Goal: Task Accomplishment & Management: Manage account settings

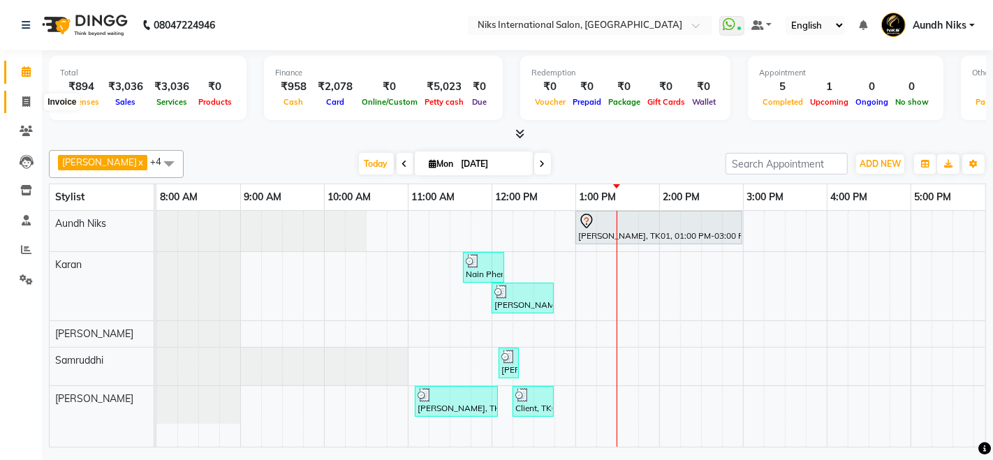
click at [26, 102] on icon at bounding box center [26, 101] width 8 height 10
select select "6"
select select "service"
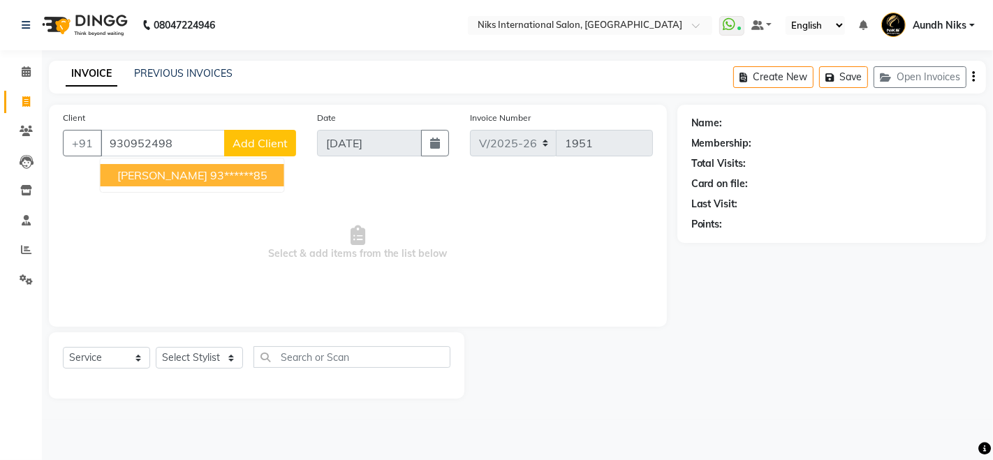
click at [173, 168] on span "[PERSON_NAME]" at bounding box center [162, 175] width 90 height 14
type input "93******85"
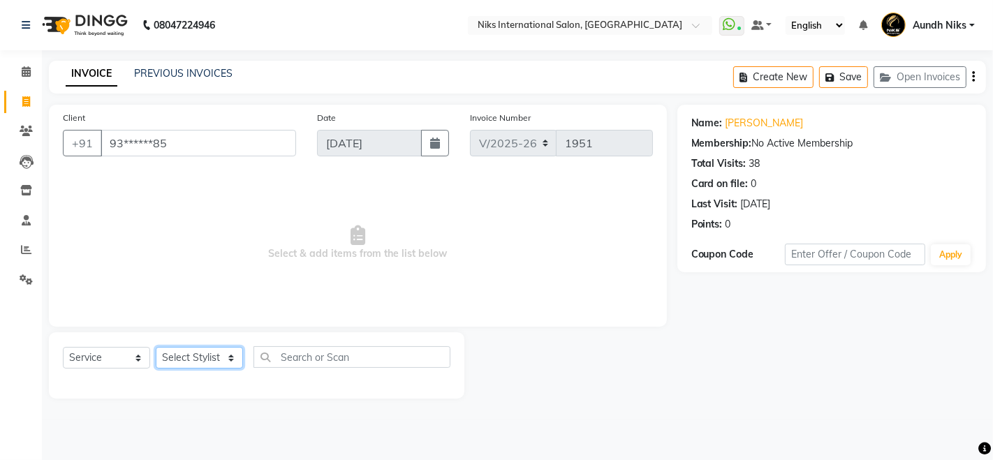
click at [235, 360] on select "Select Stylist [PERSON_NAME] Aundh Niks [PERSON_NAME] Jiya [PERSON_NAME] Mahhi …" at bounding box center [199, 358] width 87 height 22
select select "20840"
click at [156, 347] on select "Select Stylist [PERSON_NAME] Aundh Niks [PERSON_NAME] Jiya [PERSON_NAME] Mahhi …" at bounding box center [199, 358] width 87 height 22
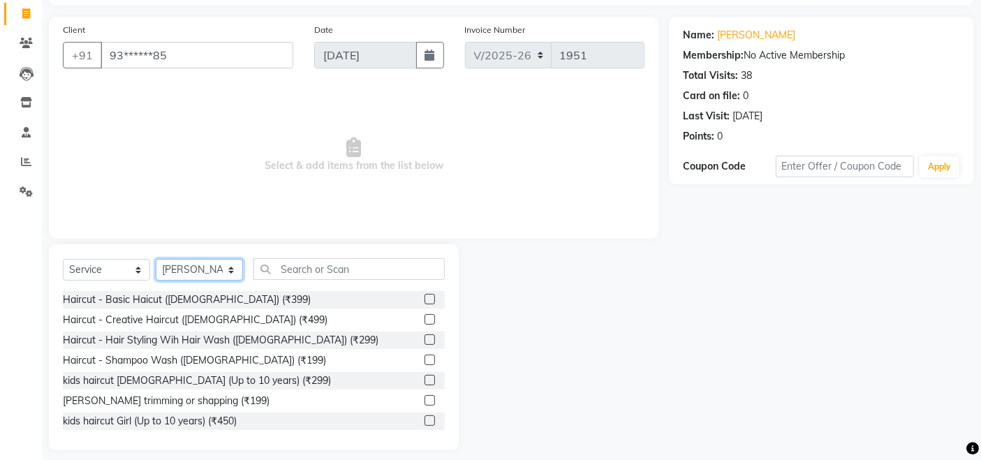
scroll to position [98, 0]
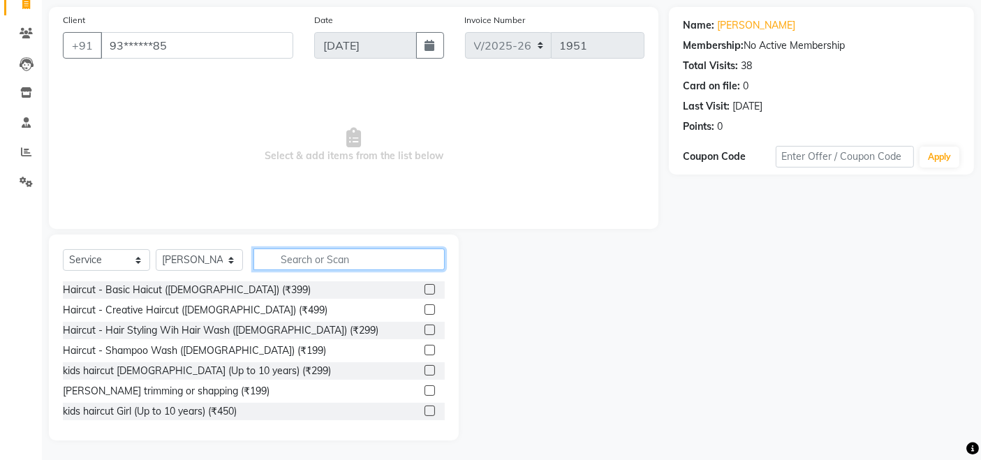
click at [335, 257] on input "text" at bounding box center [349, 260] width 191 height 22
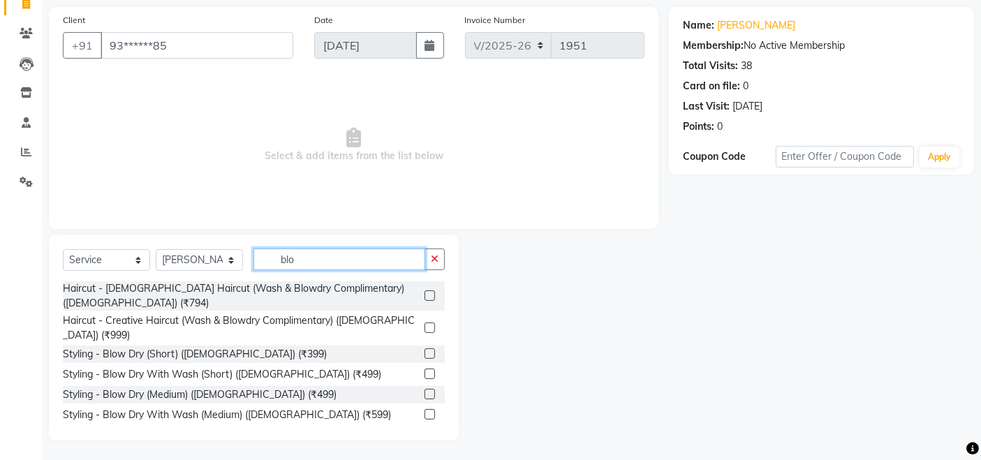
scroll to position [98, 0]
type input "blo"
click at [425, 368] on label at bounding box center [430, 373] width 10 height 10
click at [425, 369] on input "checkbox" at bounding box center [429, 373] width 9 height 9
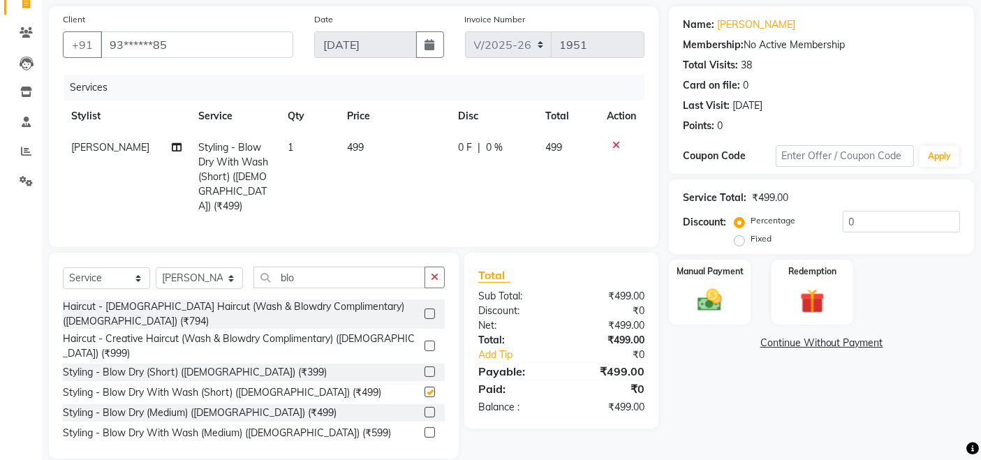
checkbox input "false"
click at [701, 286] on img at bounding box center [710, 300] width 42 height 29
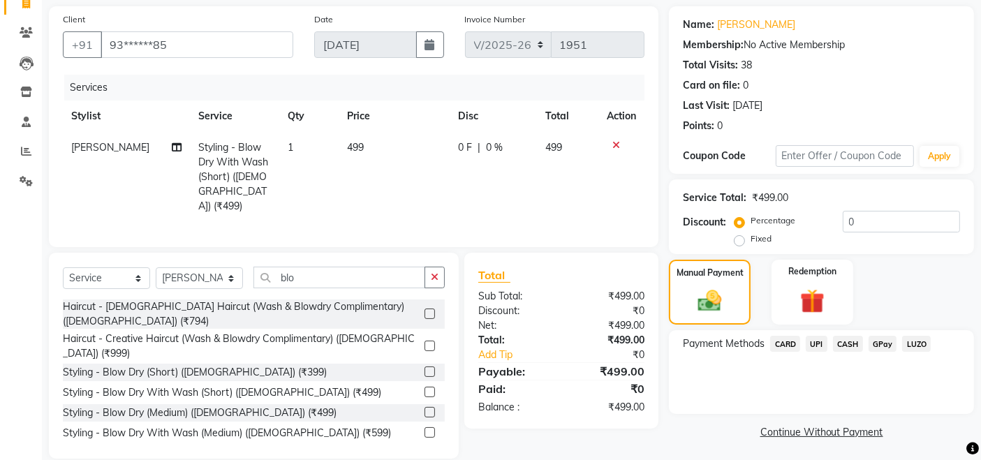
click at [782, 342] on span "CARD" at bounding box center [785, 344] width 30 height 16
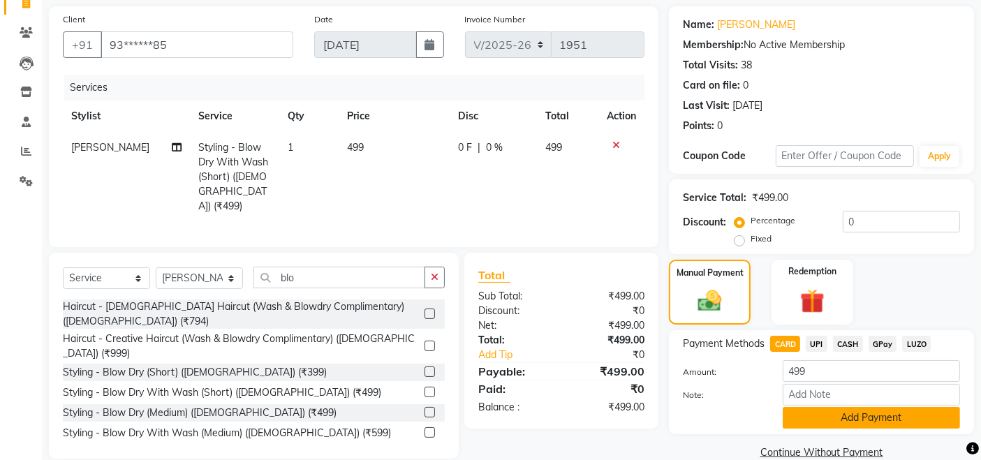
click at [858, 413] on button "Add Payment" at bounding box center [871, 418] width 177 height 22
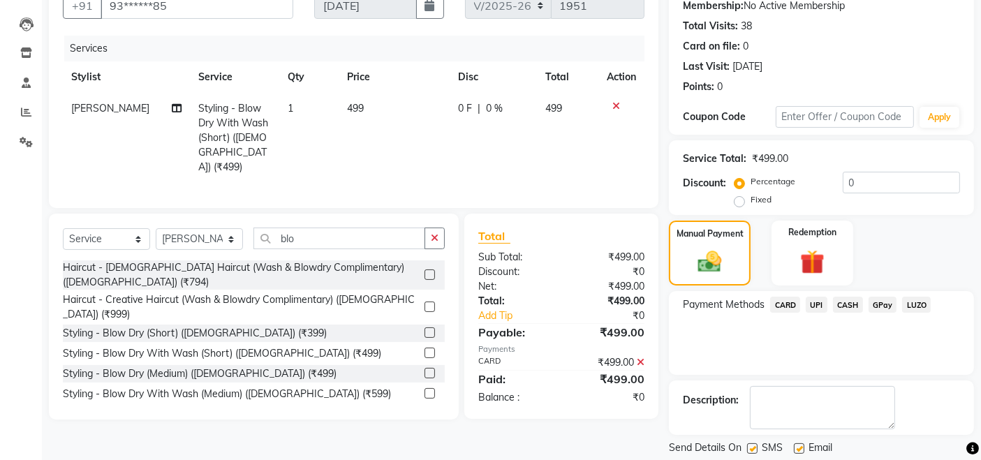
scroll to position [179, 0]
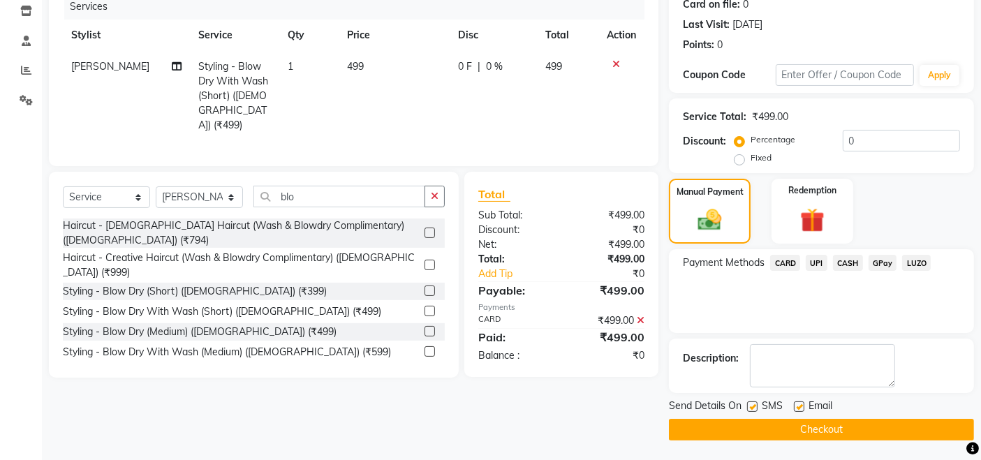
click at [858, 423] on button "Checkout" at bounding box center [821, 430] width 305 height 22
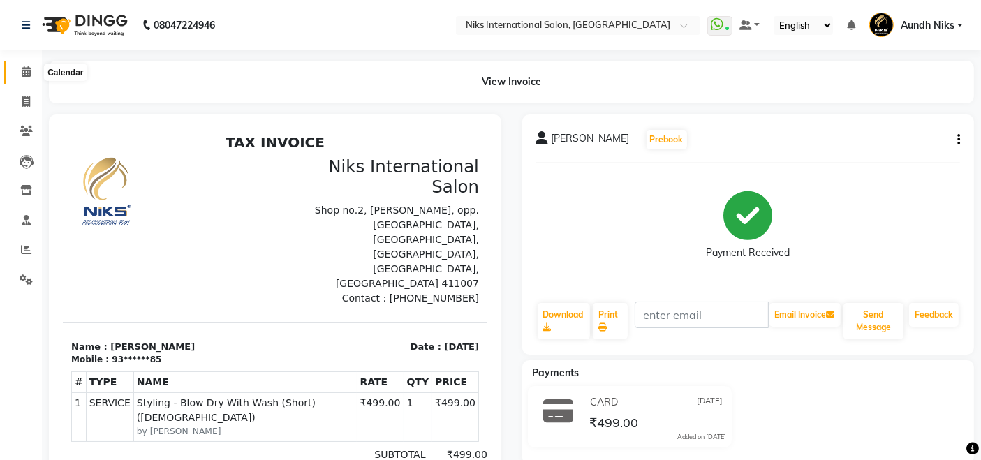
click at [24, 67] on icon at bounding box center [26, 71] width 9 height 10
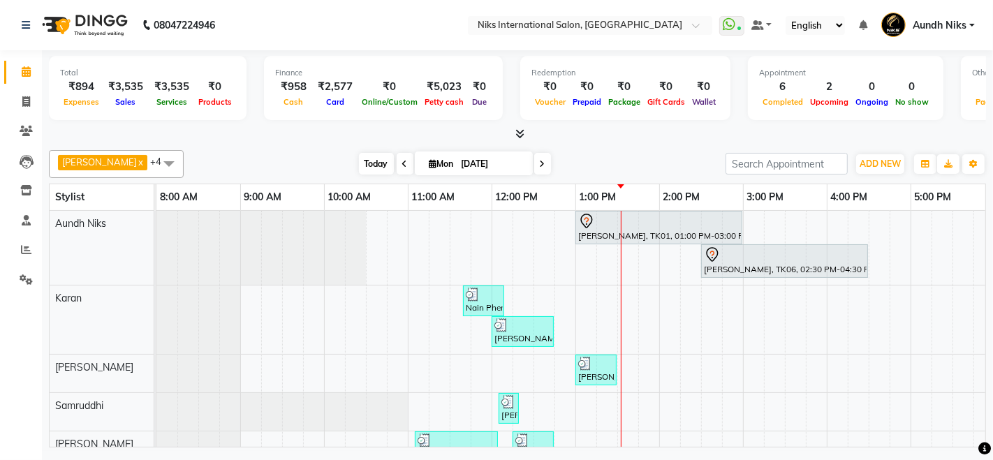
click at [361, 166] on span "Today" at bounding box center [376, 164] width 35 height 22
click at [24, 107] on span at bounding box center [26, 102] width 24 height 16
select select "service"
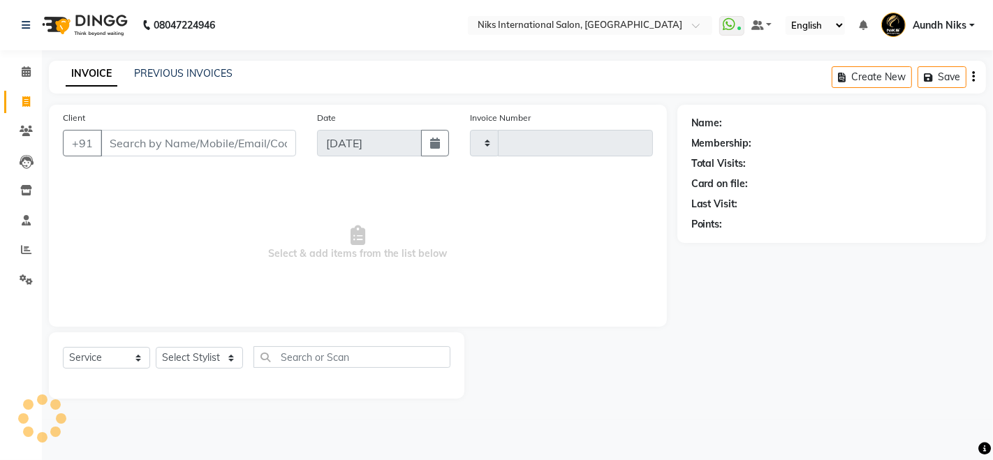
type input "1952"
select select "6"
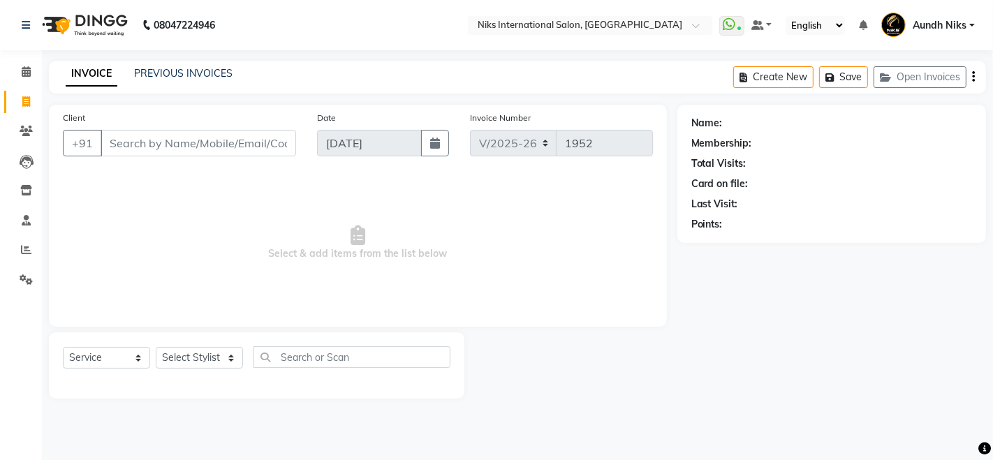
click at [205, 142] on input "Client" at bounding box center [199, 143] width 196 height 27
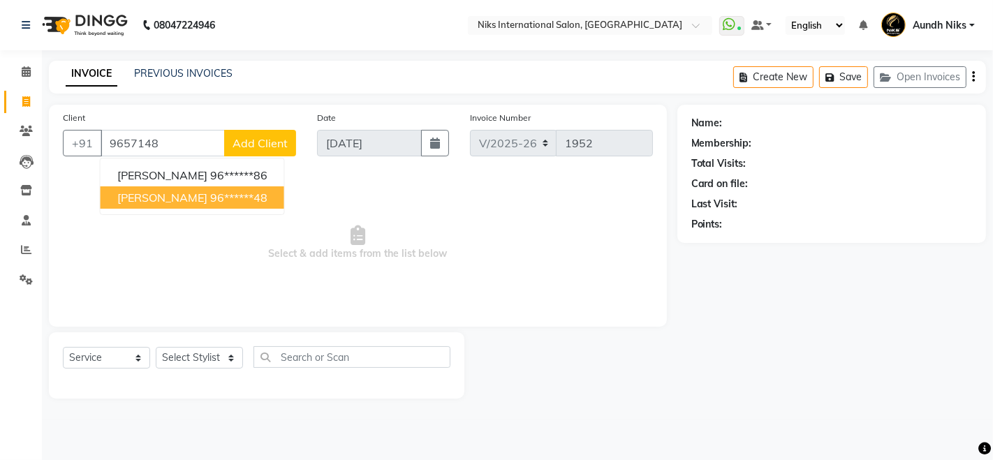
click at [222, 193] on ngb-highlight "96******48" at bounding box center [238, 198] width 57 height 14
type input "96******48"
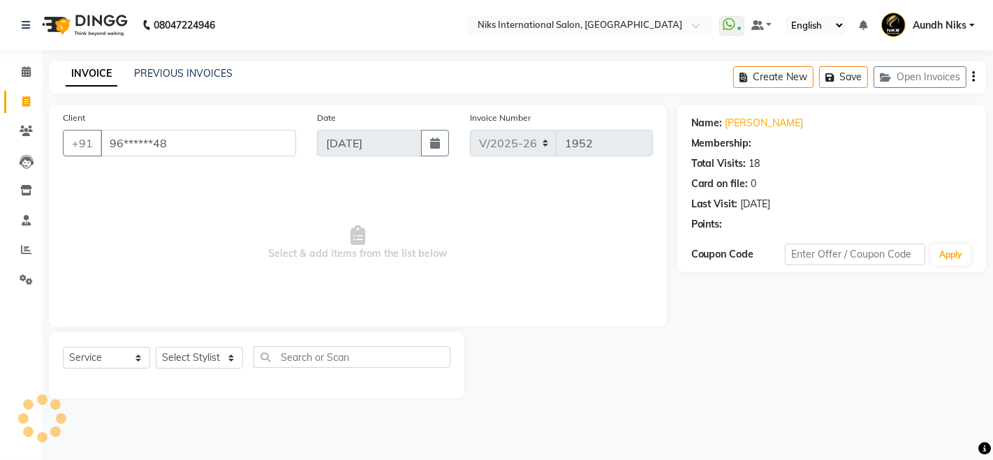
select select "1: Object"
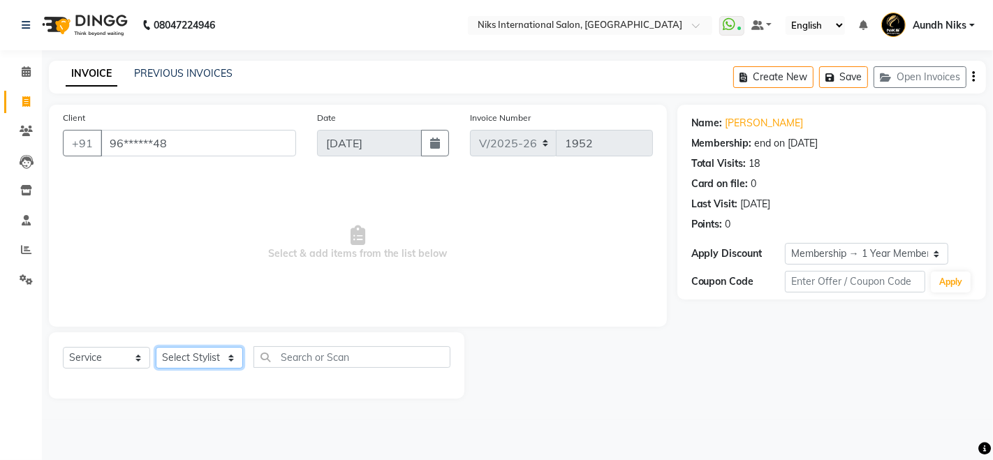
click at [200, 354] on select "Select Stylist [PERSON_NAME] Aundh Niks [PERSON_NAME] Jiya [PERSON_NAME] Mahhi …" at bounding box center [199, 358] width 87 height 22
select select "22944"
click at [156, 347] on select "Select Stylist [PERSON_NAME] Aundh Niks [PERSON_NAME] Jiya [PERSON_NAME] Mahhi …" at bounding box center [199, 358] width 87 height 22
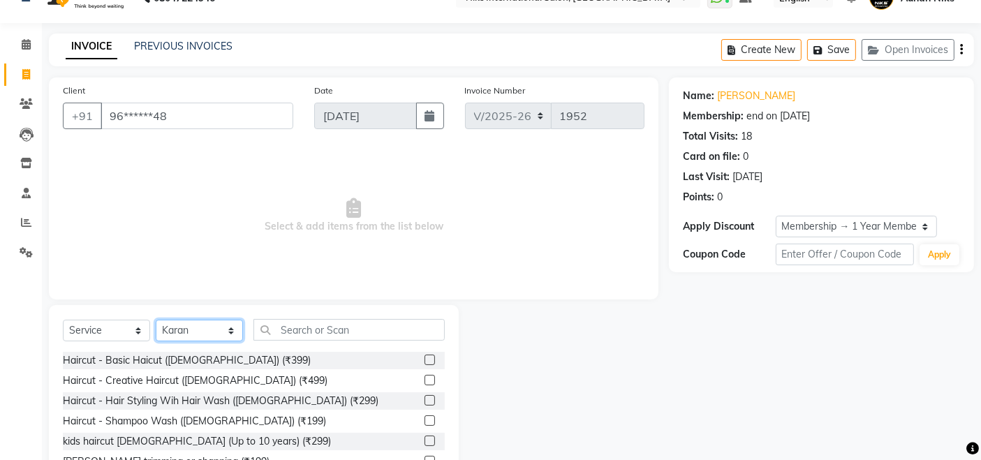
scroll to position [98, 0]
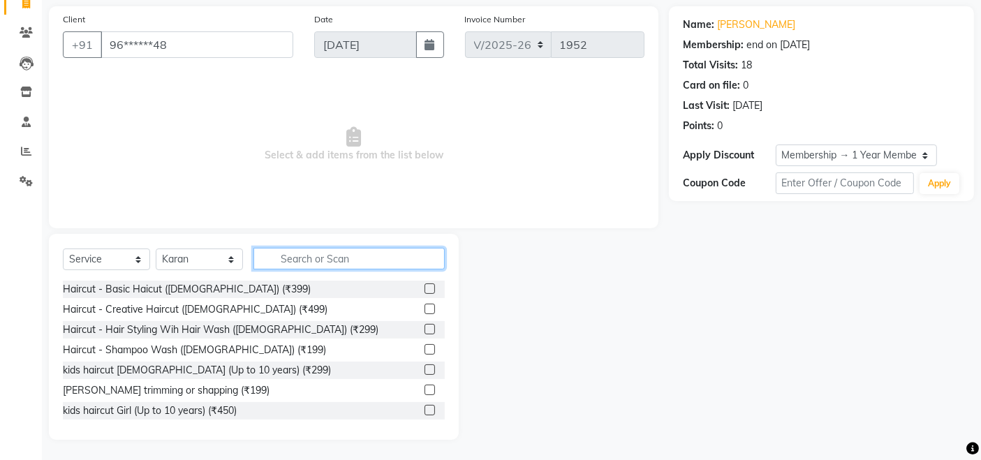
click at [383, 262] on input "text" at bounding box center [349, 259] width 191 height 22
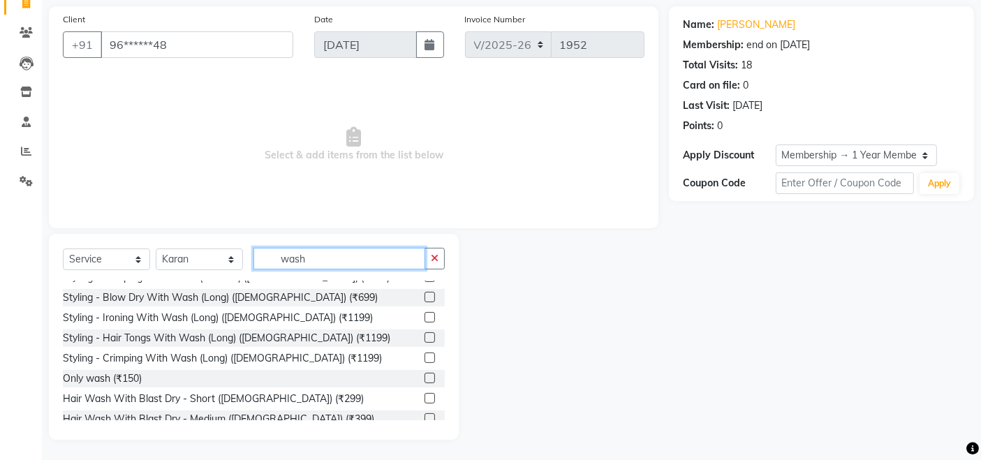
scroll to position [351, 0]
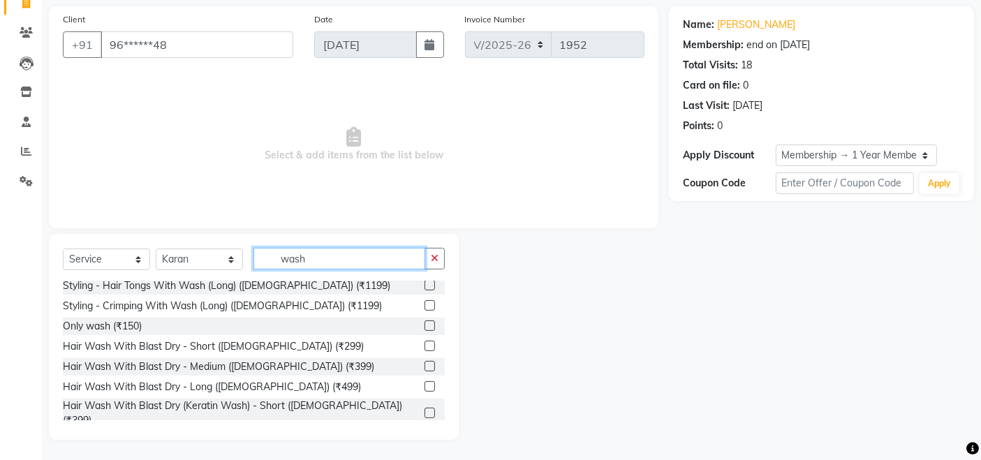
type input "wash"
click at [425, 341] on label at bounding box center [430, 346] width 10 height 10
click at [425, 342] on input "checkbox" at bounding box center [429, 346] width 9 height 9
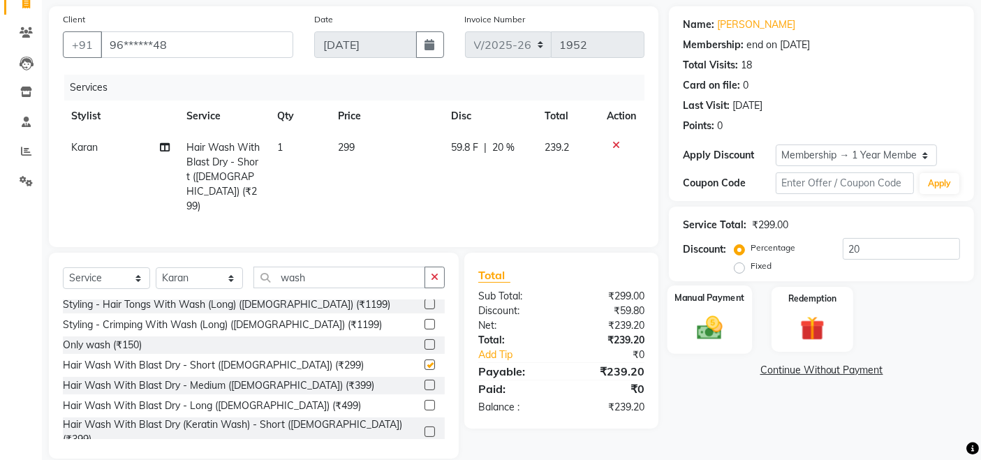
checkbox input "false"
click at [896, 238] on input "20" at bounding box center [901, 249] width 117 height 22
type input "2"
click at [728, 306] on div "Manual Payment" at bounding box center [710, 320] width 85 height 68
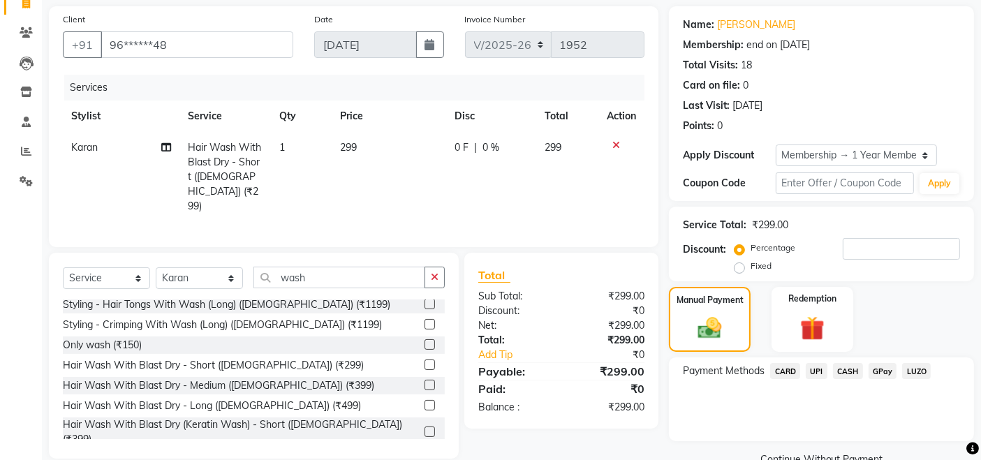
click at [839, 369] on span "CASH" at bounding box center [848, 371] width 30 height 16
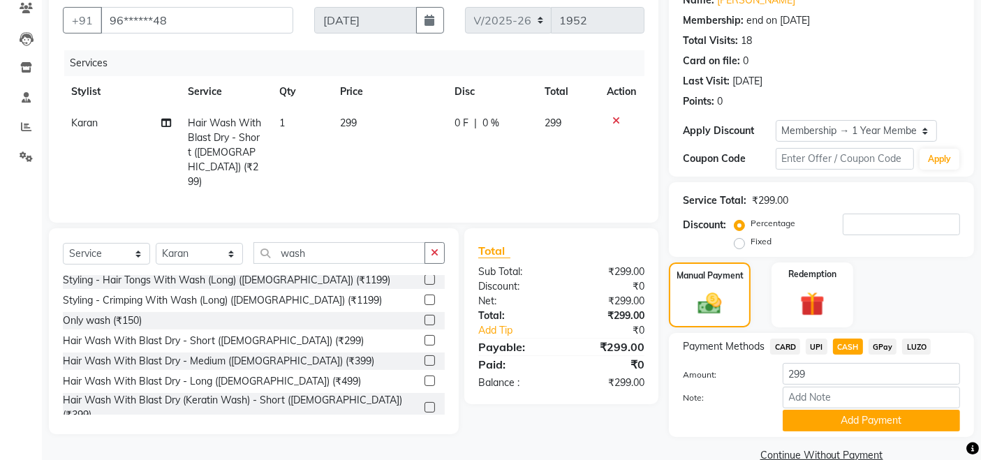
scroll to position [149, 0]
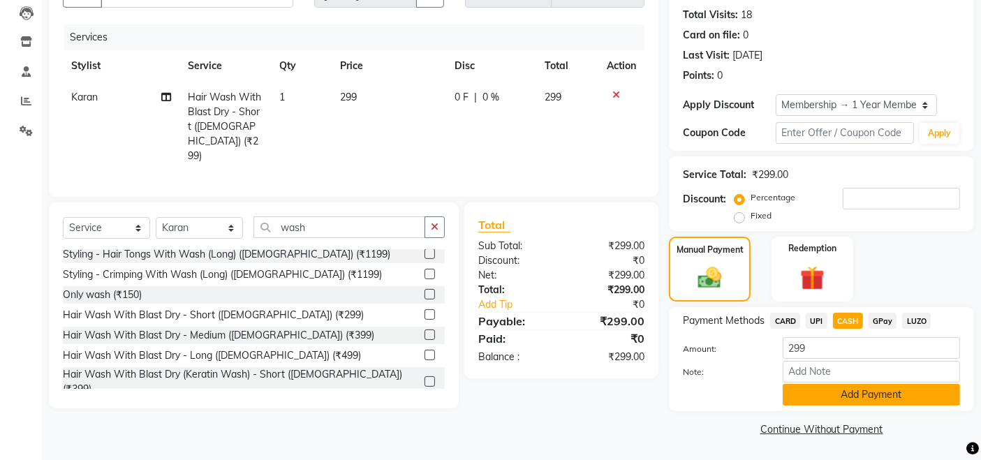
click at [839, 389] on button "Add Payment" at bounding box center [871, 395] width 177 height 22
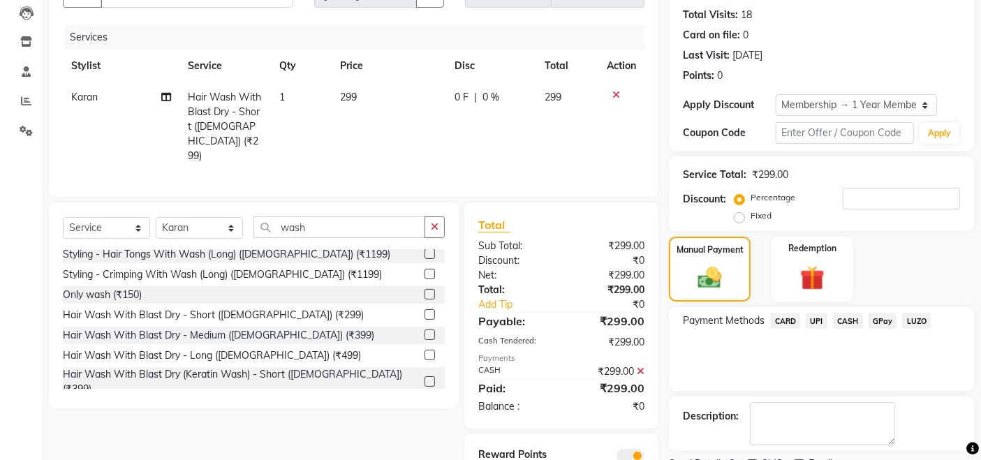
scroll to position [207, 0]
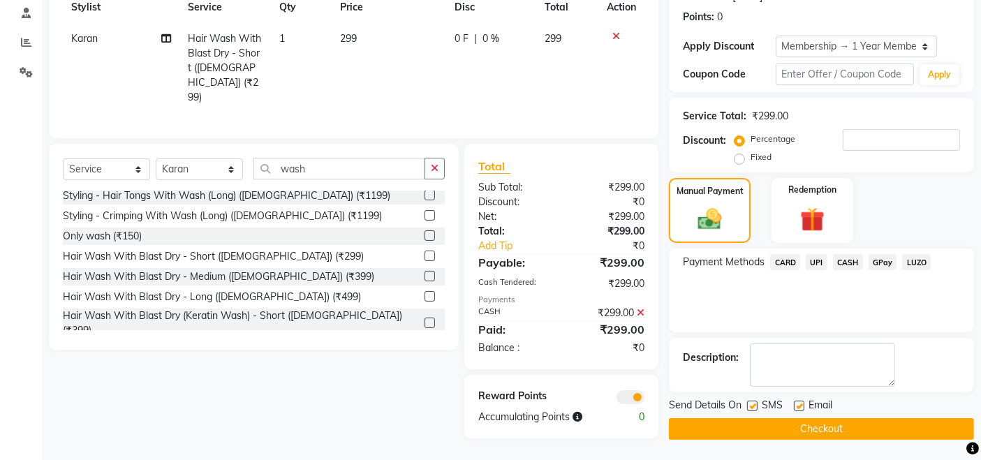
click at [815, 429] on button "Checkout" at bounding box center [821, 429] width 305 height 22
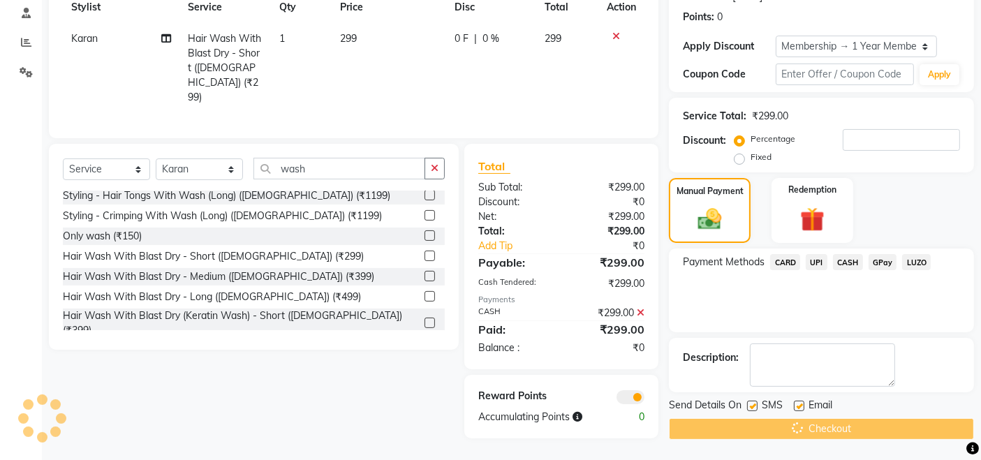
scroll to position [105, 0]
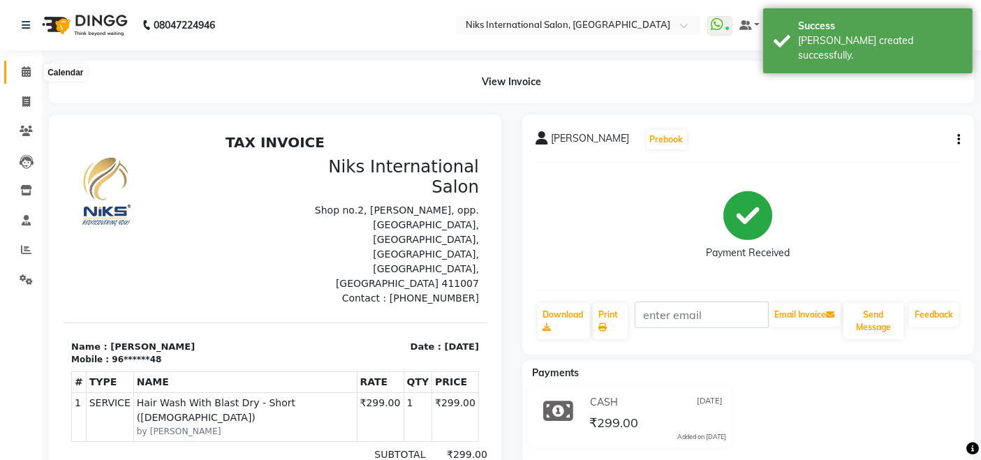
click at [24, 75] on icon at bounding box center [26, 71] width 9 height 10
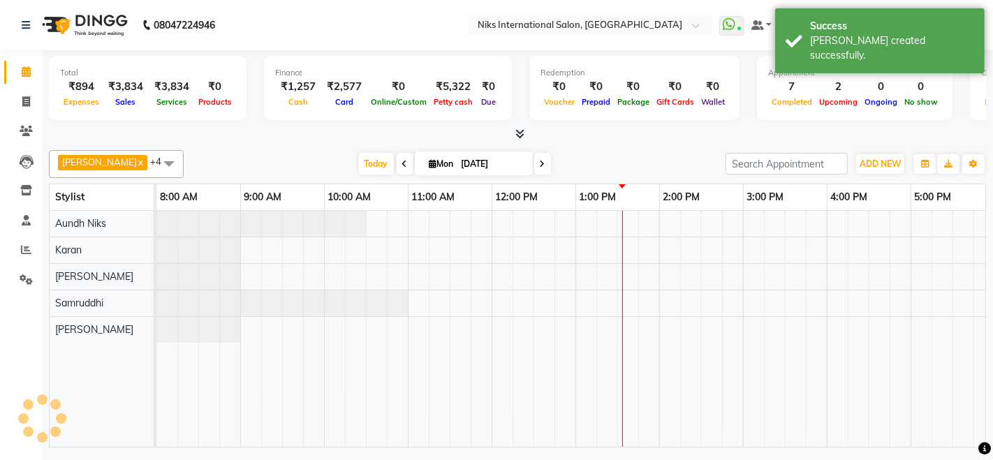
scroll to position [0, 419]
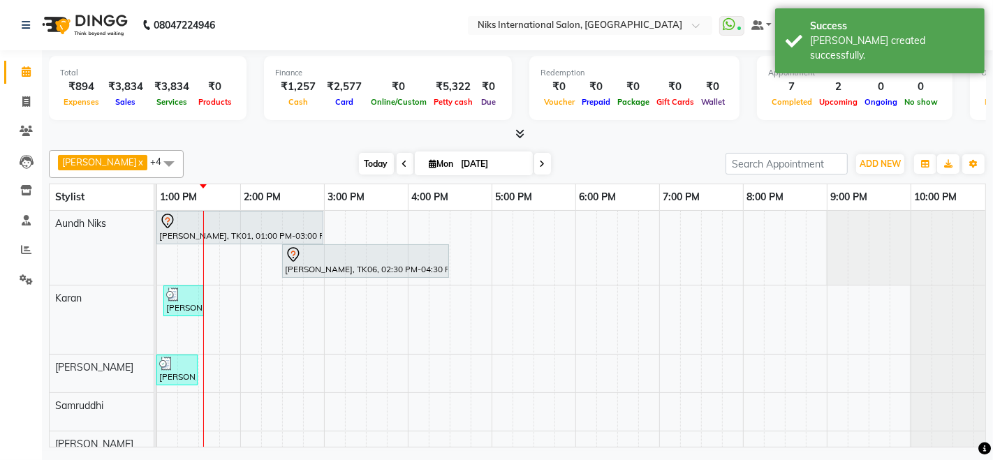
click at [359, 164] on span "Today" at bounding box center [376, 164] width 35 height 22
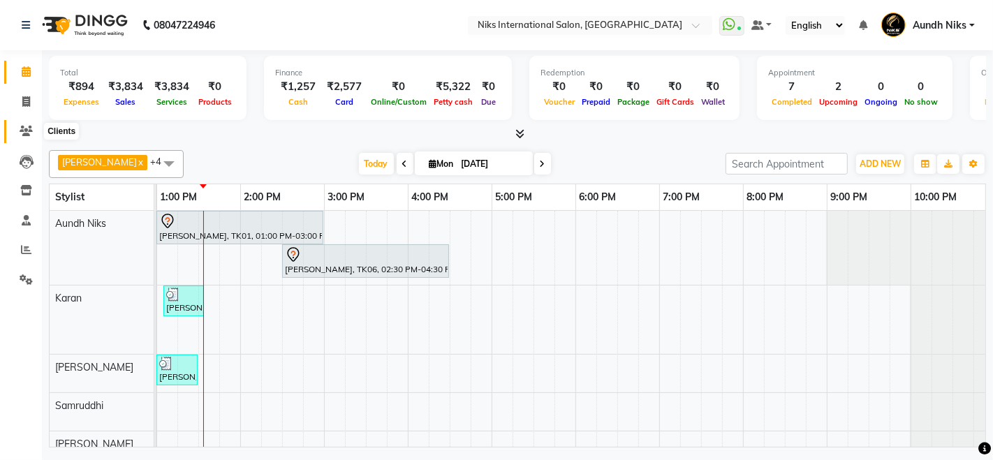
click at [29, 126] on icon at bounding box center [26, 131] width 13 height 10
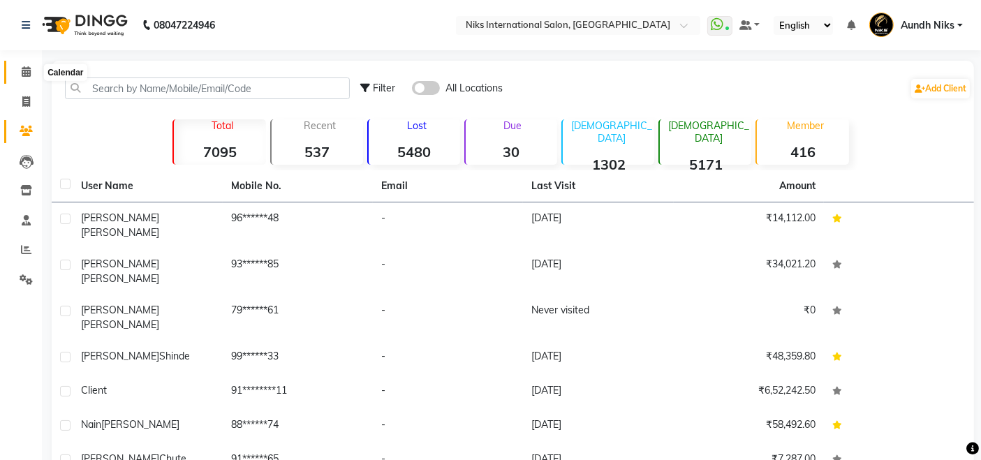
click at [27, 77] on span at bounding box center [26, 72] width 24 height 16
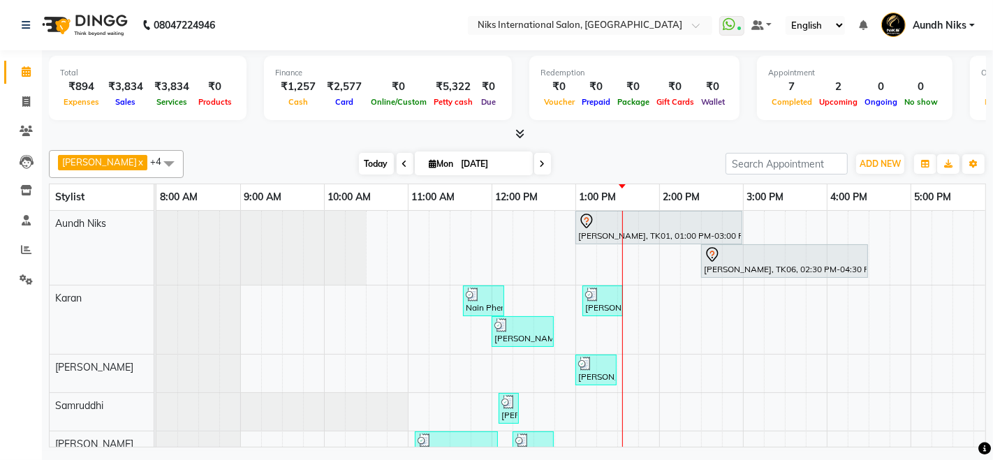
click at [359, 164] on span "Today" at bounding box center [376, 164] width 35 height 22
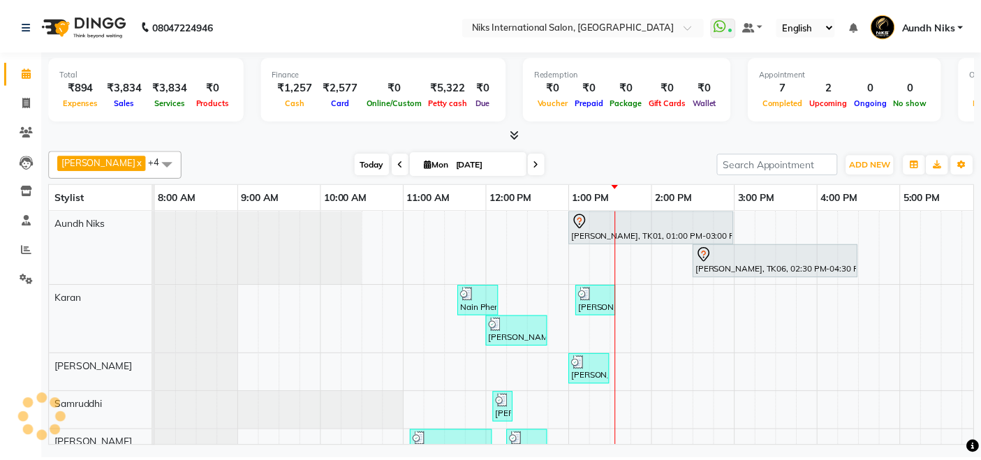
scroll to position [0, 419]
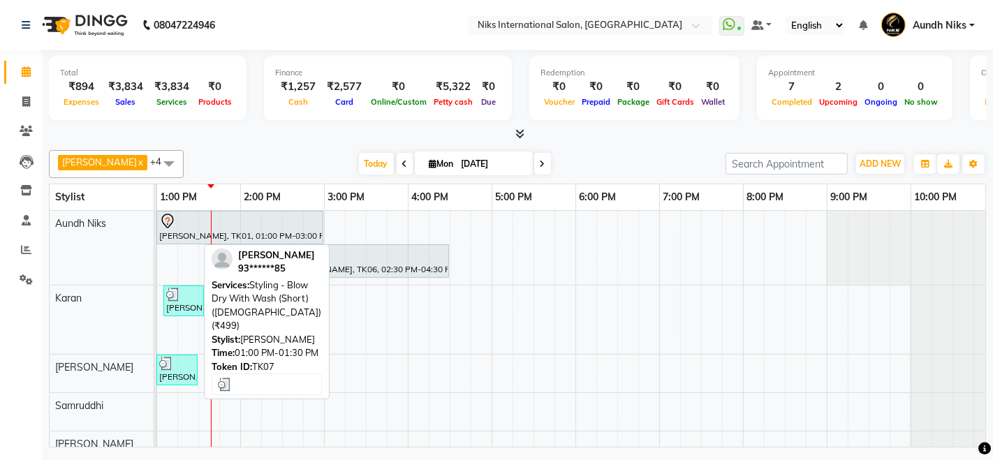
click at [183, 366] on div at bounding box center [177, 364] width 36 height 14
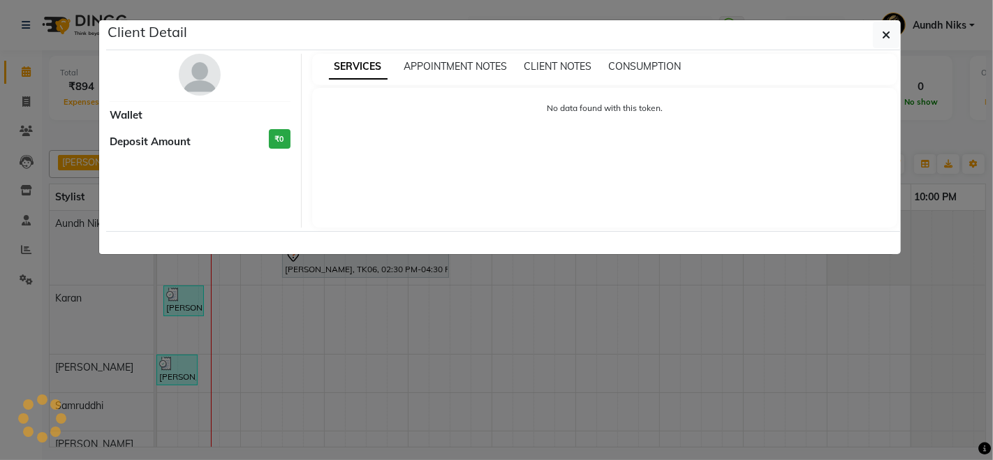
select select "3"
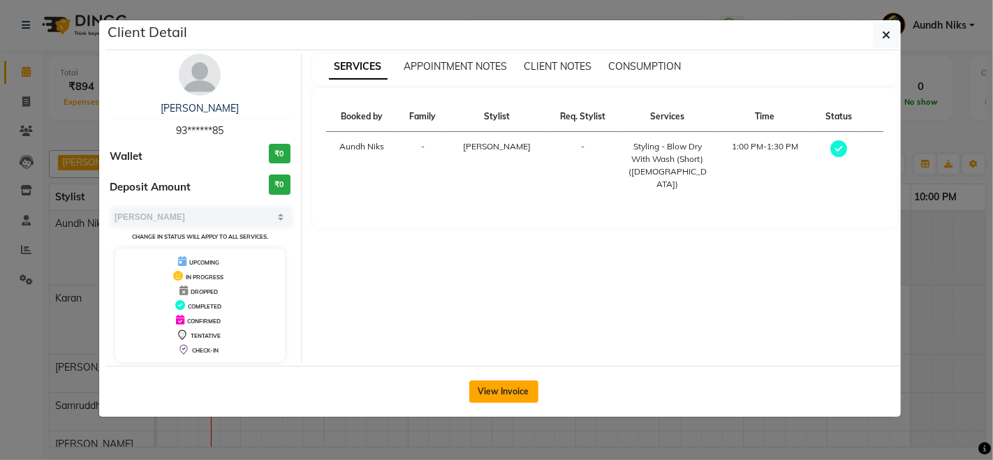
click at [485, 386] on button "View Invoice" at bounding box center [503, 392] width 69 height 22
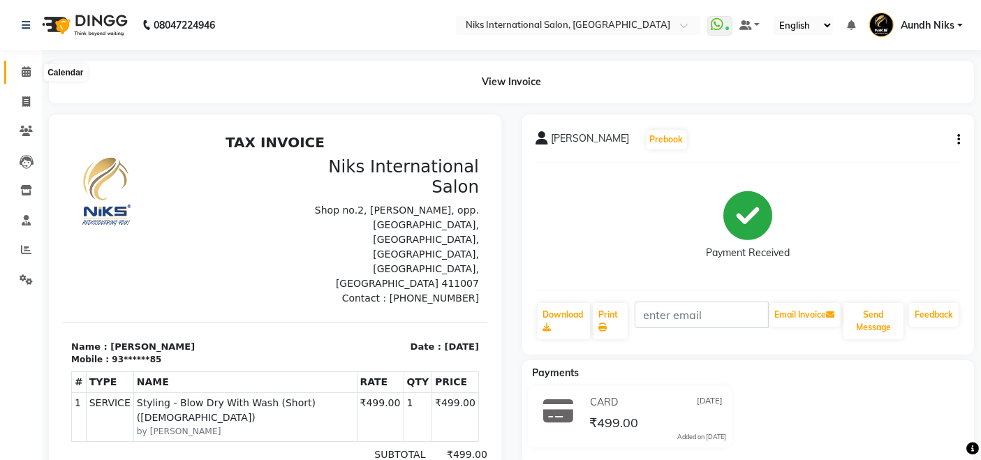
click at [26, 68] on icon at bounding box center [26, 71] width 9 height 10
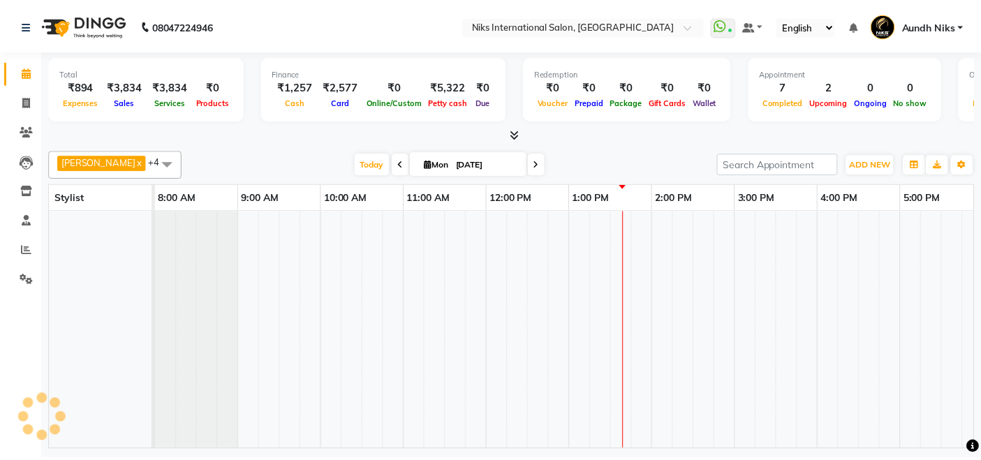
scroll to position [0, 419]
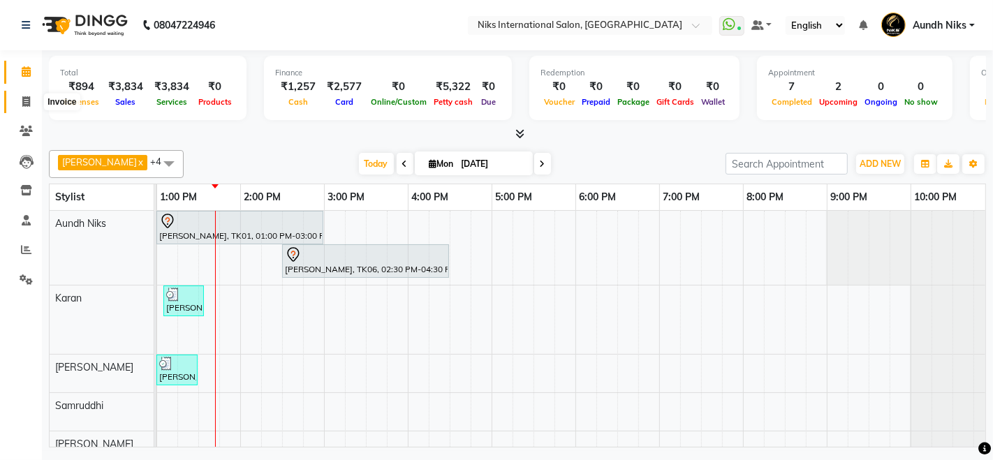
click at [37, 104] on span at bounding box center [26, 102] width 24 height 16
select select "service"
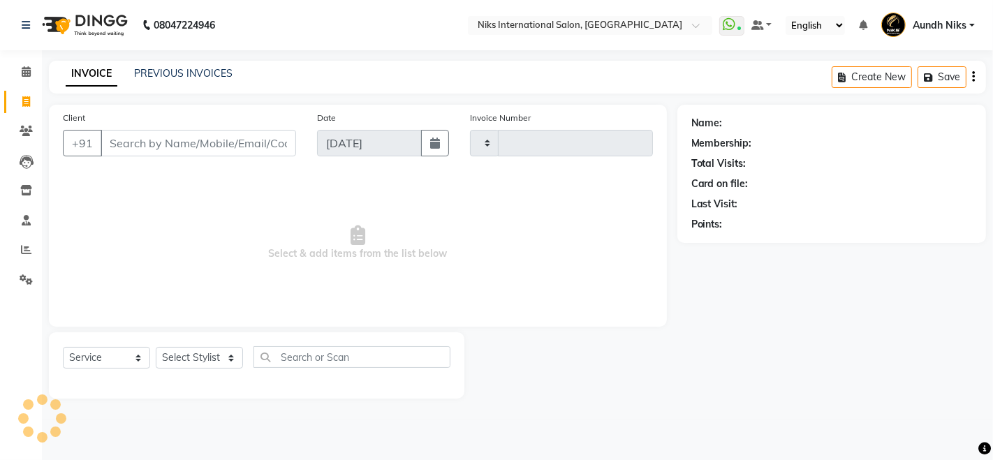
type input "1953"
select select "6"
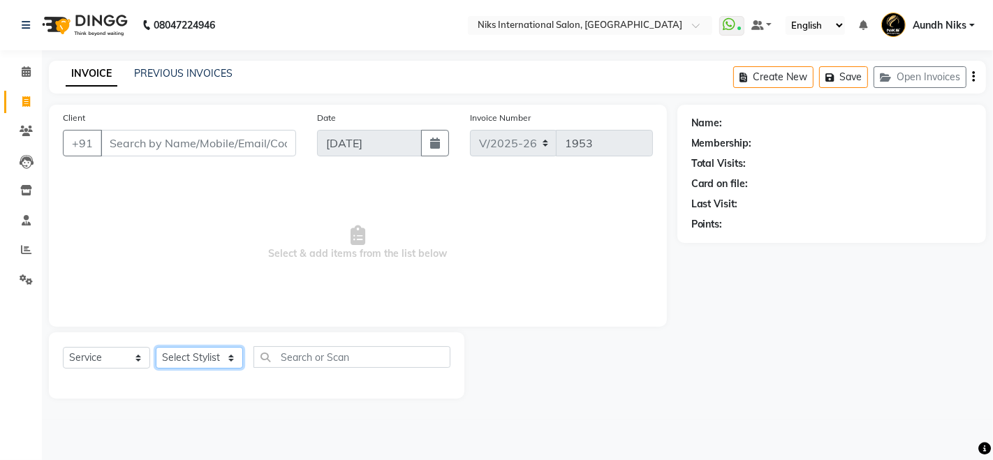
click at [218, 358] on select "Select Stylist [PERSON_NAME] Aundh Niks [PERSON_NAME] Jiya [PERSON_NAME] Mahhi …" at bounding box center [199, 358] width 87 height 22
select select "17526"
click at [156, 347] on select "Select Stylist [PERSON_NAME] Aundh Niks [PERSON_NAME] Jiya [PERSON_NAME] Mahhi …" at bounding box center [199, 358] width 87 height 22
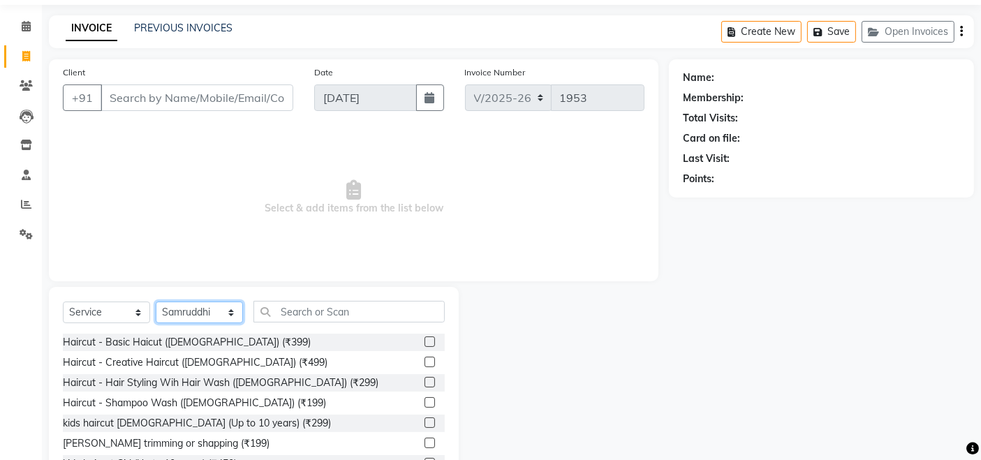
scroll to position [57, 0]
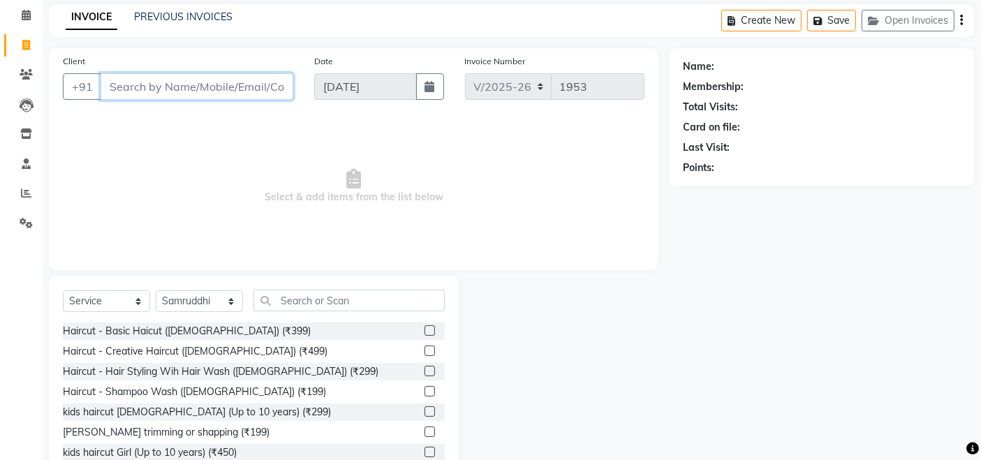
click at [216, 84] on input "Client" at bounding box center [197, 86] width 193 height 27
click at [242, 88] on input "Client" at bounding box center [197, 86] width 193 height 27
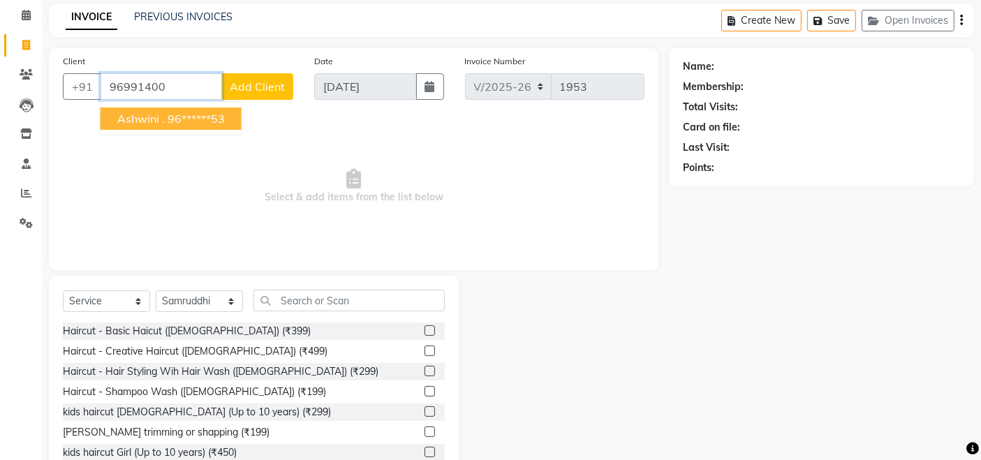
click at [204, 115] on ngb-highlight "96******53" at bounding box center [196, 119] width 57 height 14
type input "96******53"
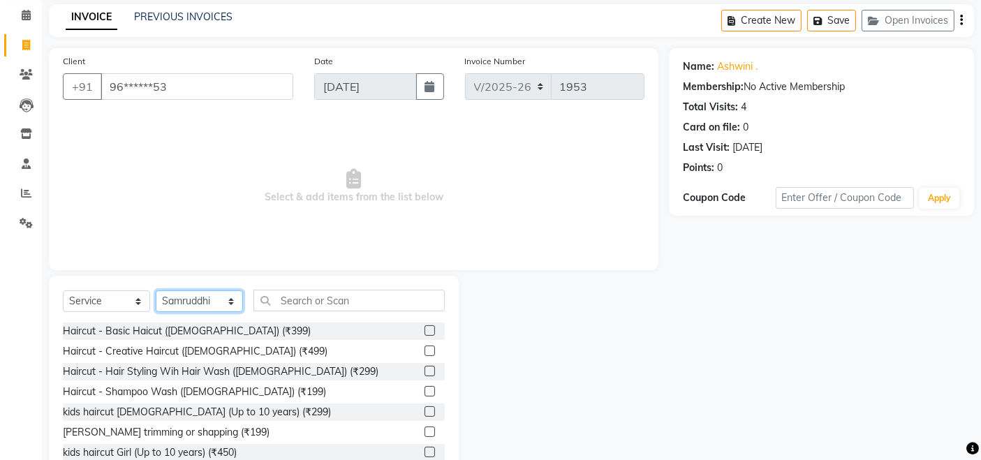
click at [233, 302] on select "Select Stylist [PERSON_NAME] Aundh Niks [PERSON_NAME] Jiya [PERSON_NAME] Mahhi …" at bounding box center [199, 302] width 87 height 22
click at [156, 291] on select "Select Stylist [PERSON_NAME] Aundh Niks [PERSON_NAME] Jiya [PERSON_NAME] Mahhi …" at bounding box center [199, 302] width 87 height 22
click at [303, 304] on input "text" at bounding box center [349, 301] width 191 height 22
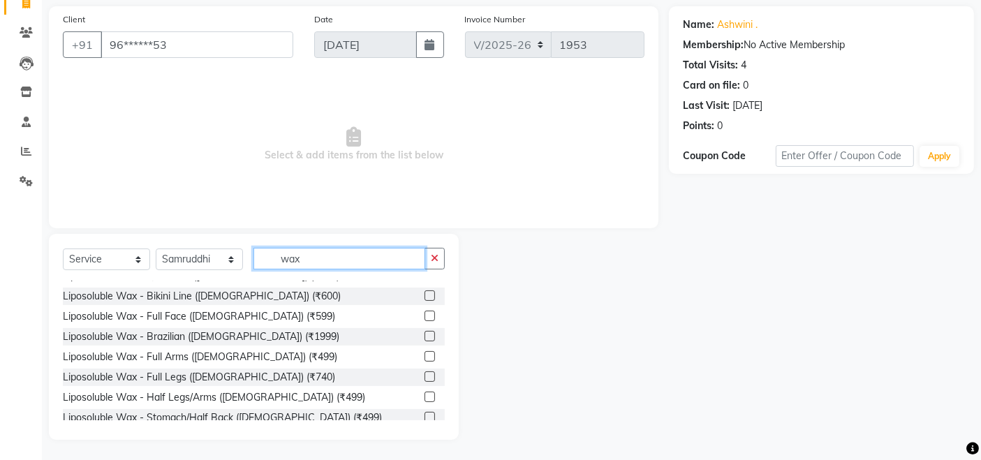
scroll to position [143, 0]
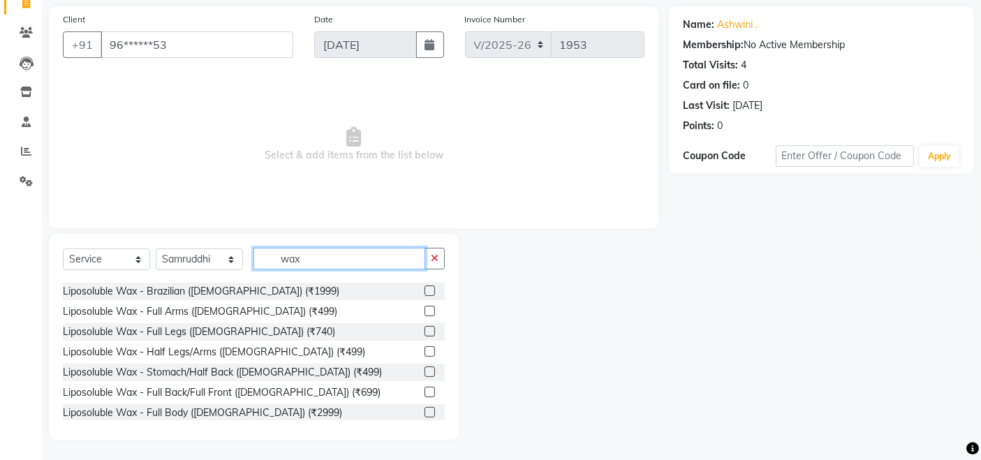
type input "wax"
click at [425, 427] on label at bounding box center [430, 432] width 10 height 10
click at [425, 429] on input "checkbox" at bounding box center [429, 433] width 9 height 9
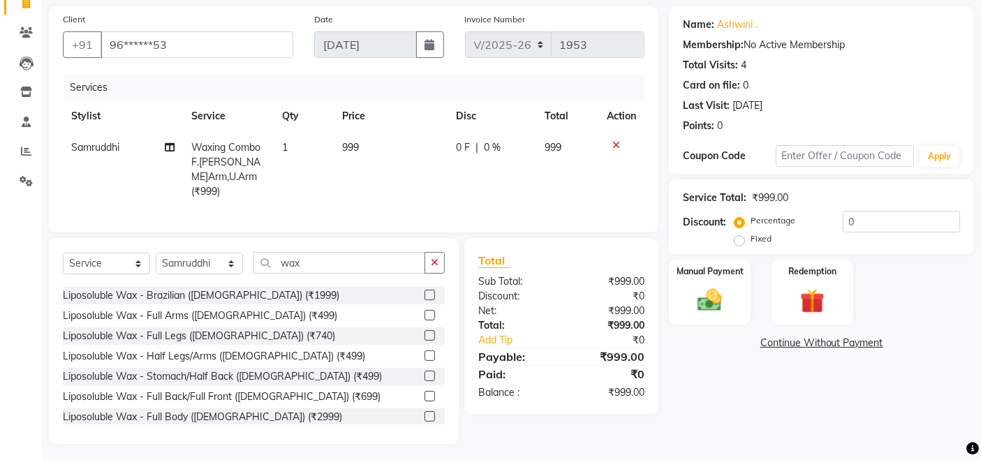
checkbox input "false"
click at [361, 143] on td "999" at bounding box center [391, 169] width 114 height 75
select select "17526"
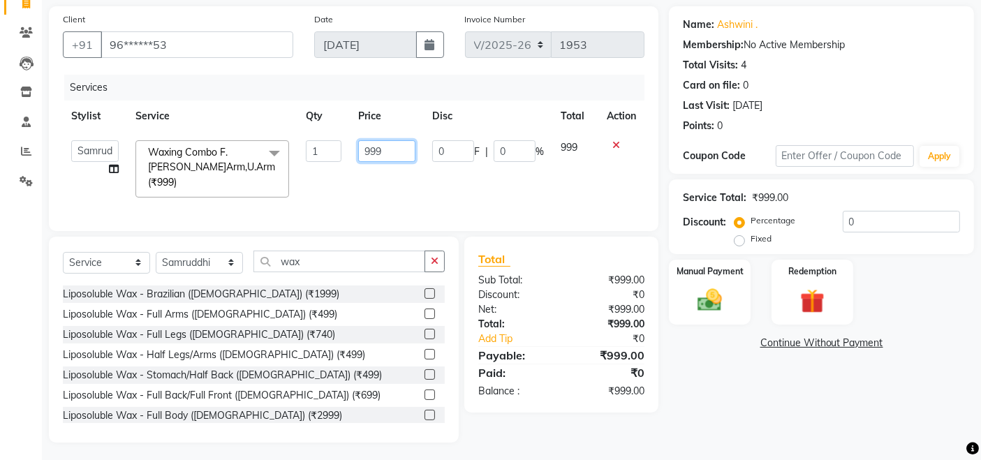
click at [389, 149] on input "999" at bounding box center [386, 151] width 57 height 22
type input "9"
type input "1060"
click at [693, 383] on div "Name: [PERSON_NAME] . Membership: No Active Membership Total Visits: 4 Card on …" at bounding box center [827, 224] width 316 height 436
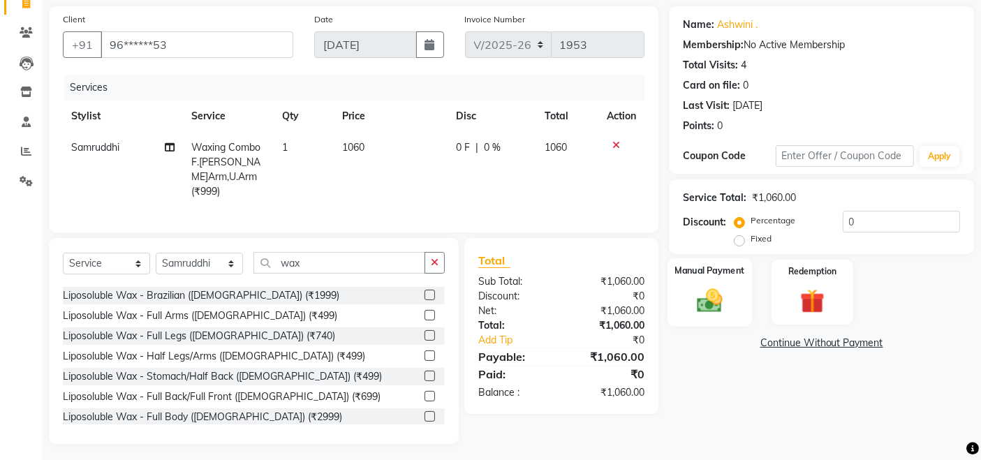
click at [709, 286] on img at bounding box center [710, 300] width 42 height 29
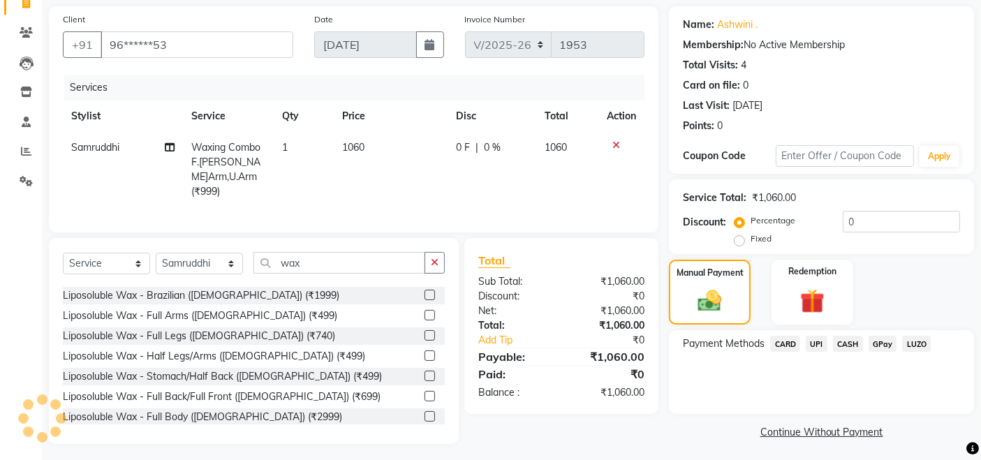
click at [782, 341] on span "CARD" at bounding box center [785, 344] width 30 height 16
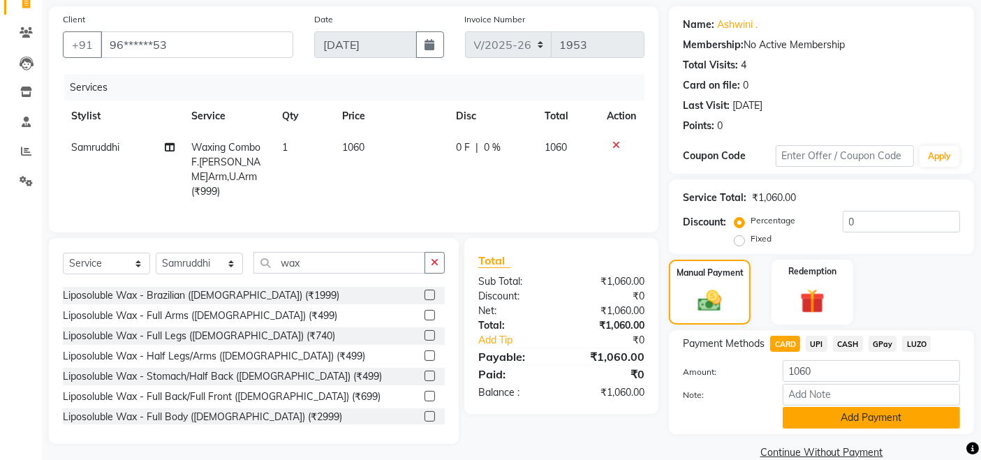
click at [800, 414] on button "Add Payment" at bounding box center [871, 418] width 177 height 22
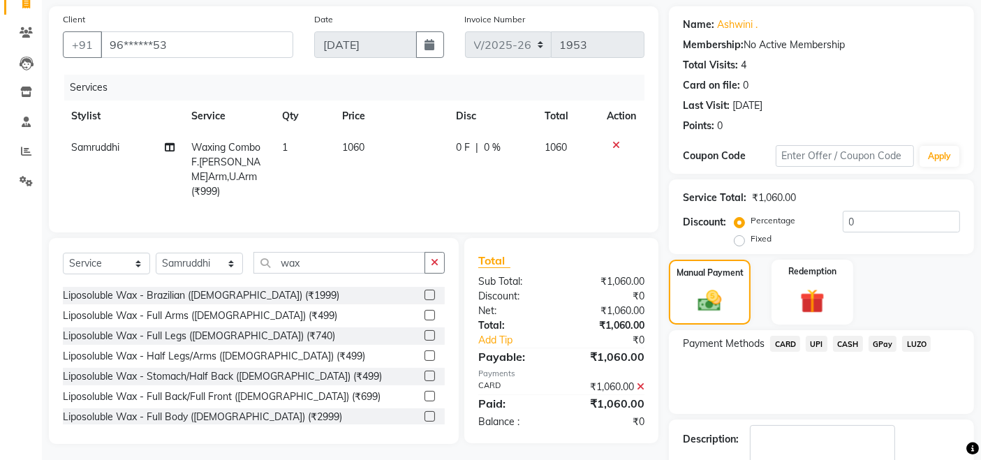
scroll to position [179, 0]
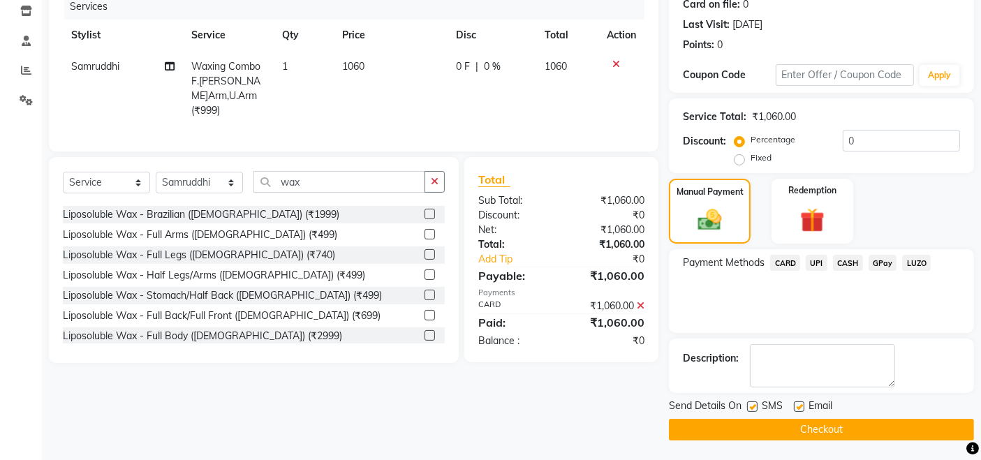
click at [799, 422] on button "Checkout" at bounding box center [821, 430] width 305 height 22
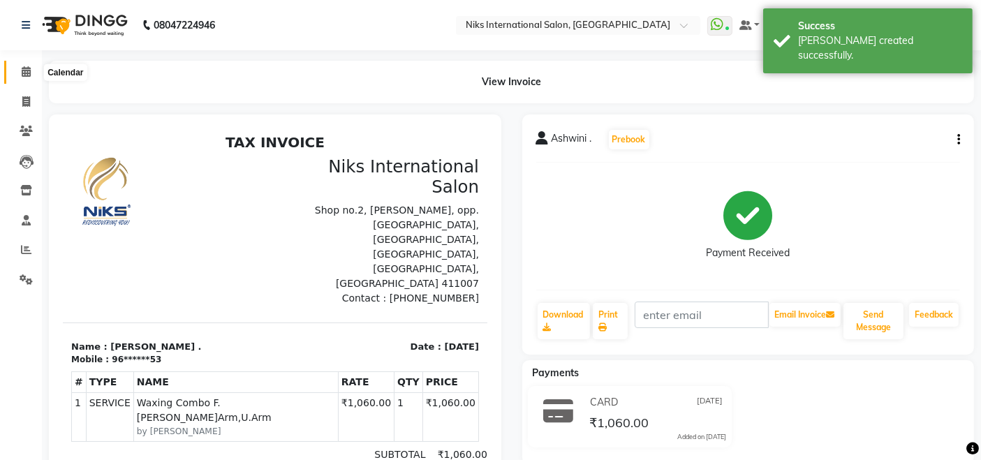
click at [27, 75] on icon at bounding box center [26, 71] width 9 height 10
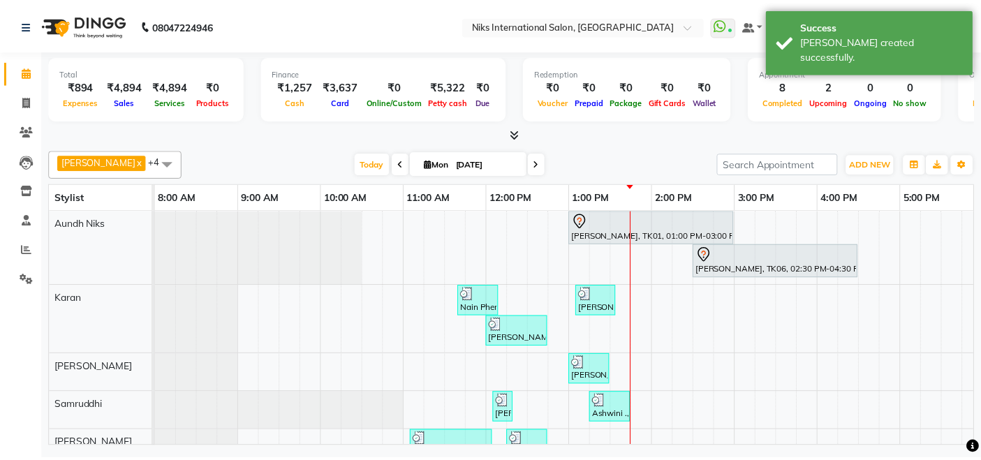
scroll to position [33, 0]
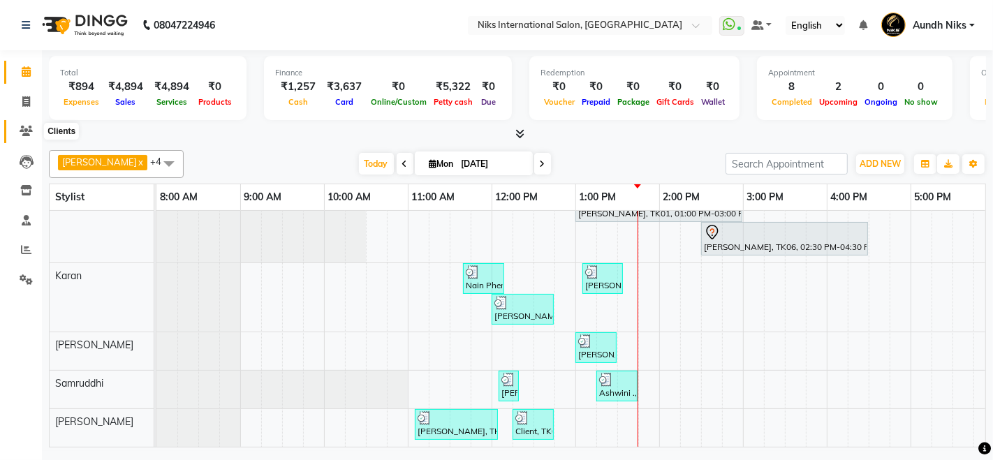
click at [28, 129] on icon at bounding box center [26, 131] width 13 height 10
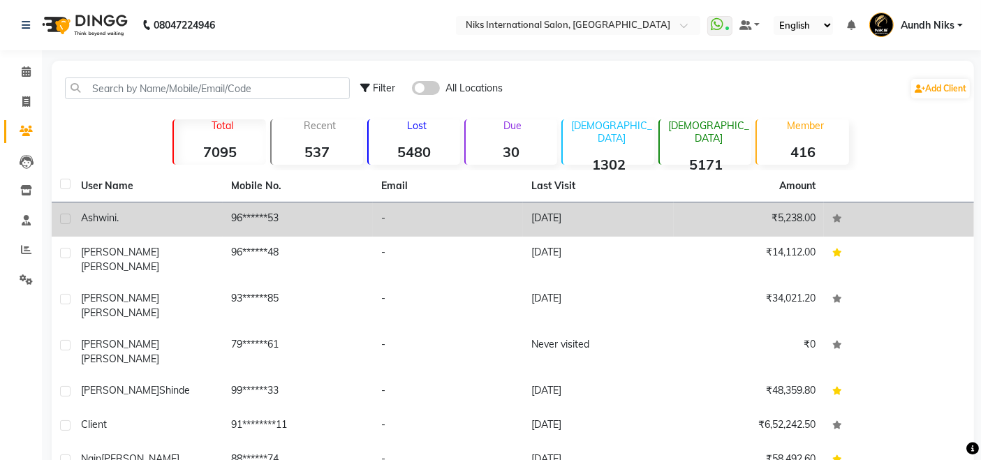
click at [248, 216] on td "96******53" at bounding box center [298, 220] width 150 height 34
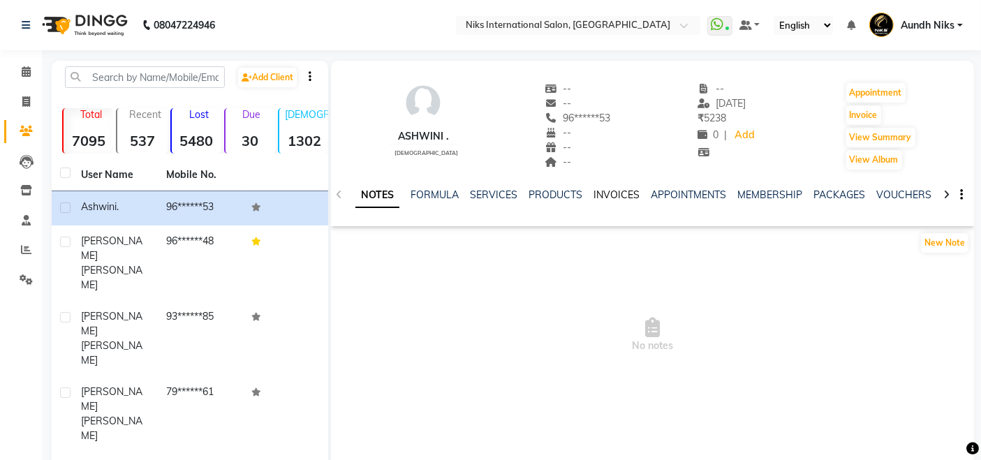
click at [618, 193] on link "INVOICES" at bounding box center [617, 195] width 46 height 13
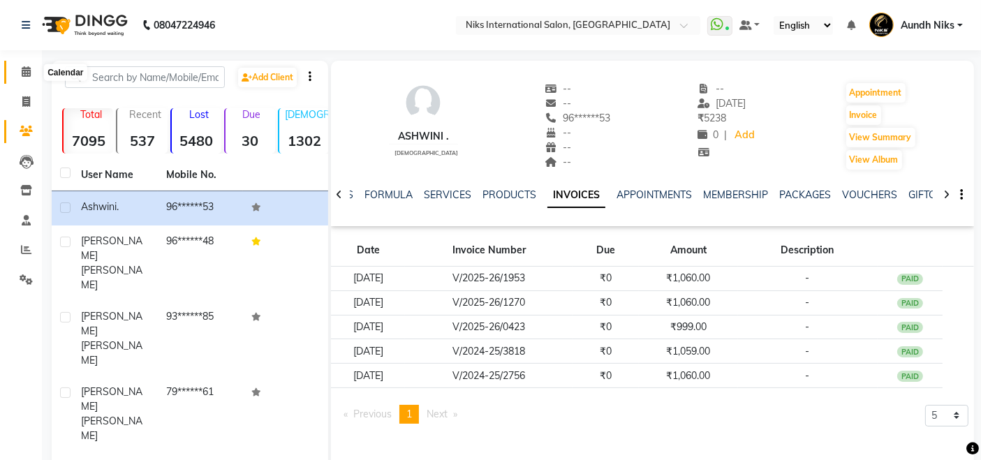
click at [31, 73] on span at bounding box center [26, 72] width 24 height 16
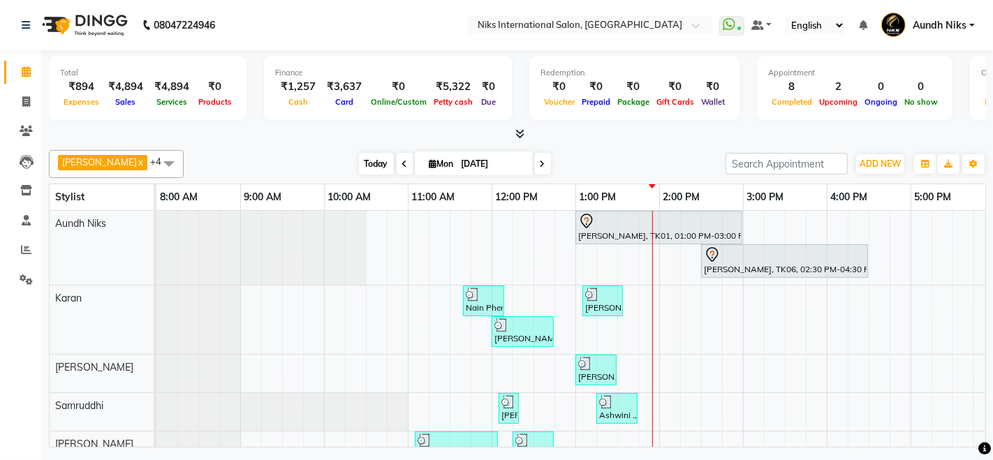
click at [359, 156] on span "Today" at bounding box center [376, 164] width 35 height 22
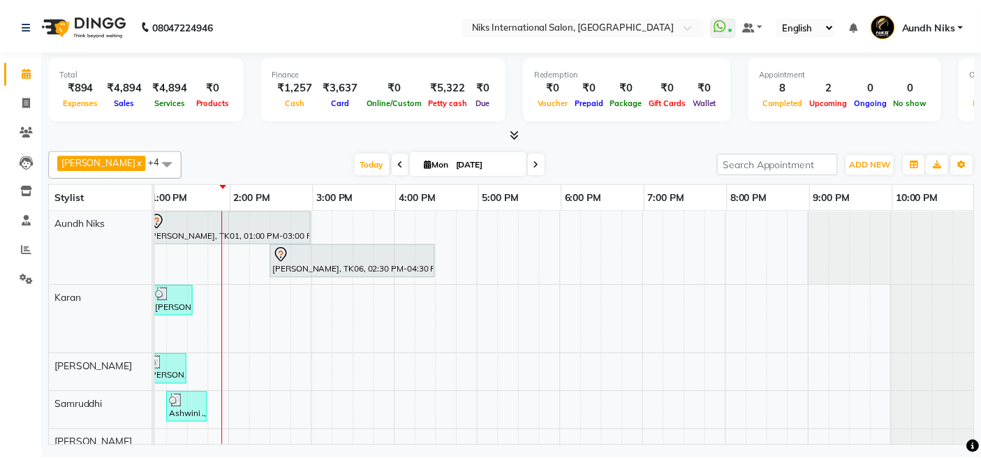
scroll to position [0, 439]
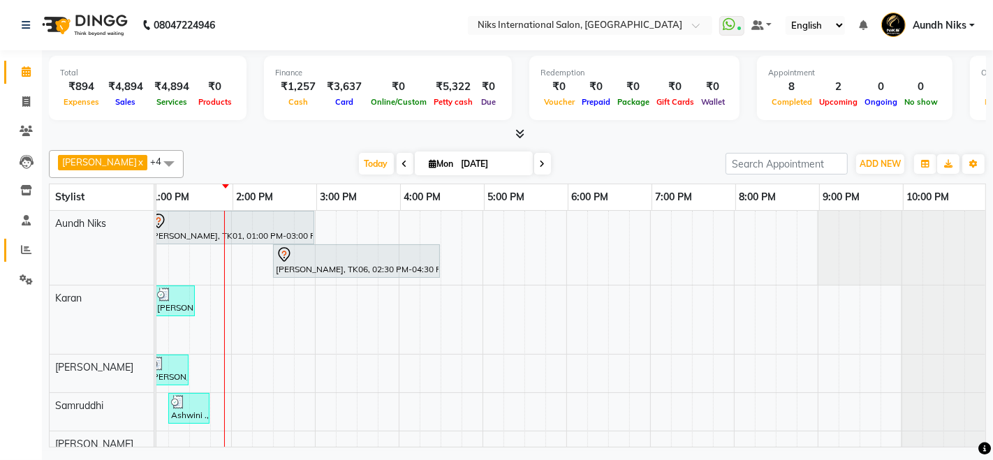
click at [24, 258] on link "Reports" at bounding box center [21, 250] width 34 height 23
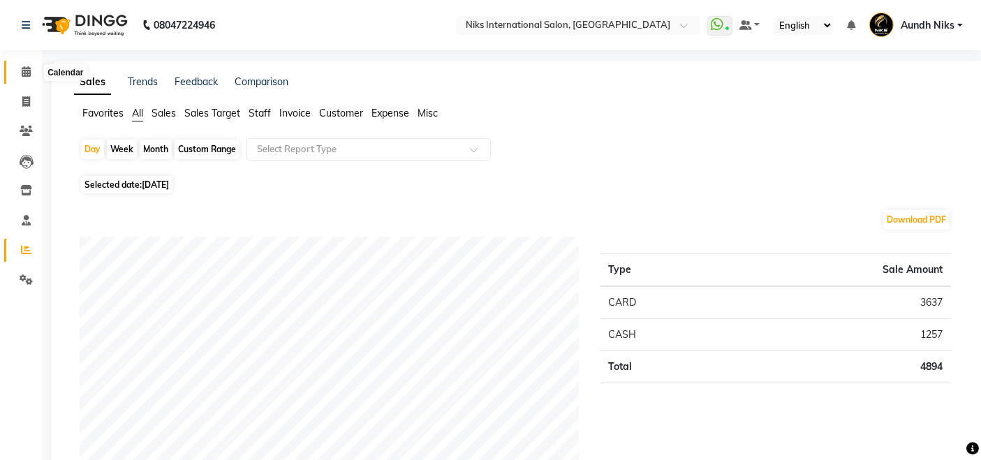
click at [27, 68] on icon at bounding box center [26, 71] width 9 height 10
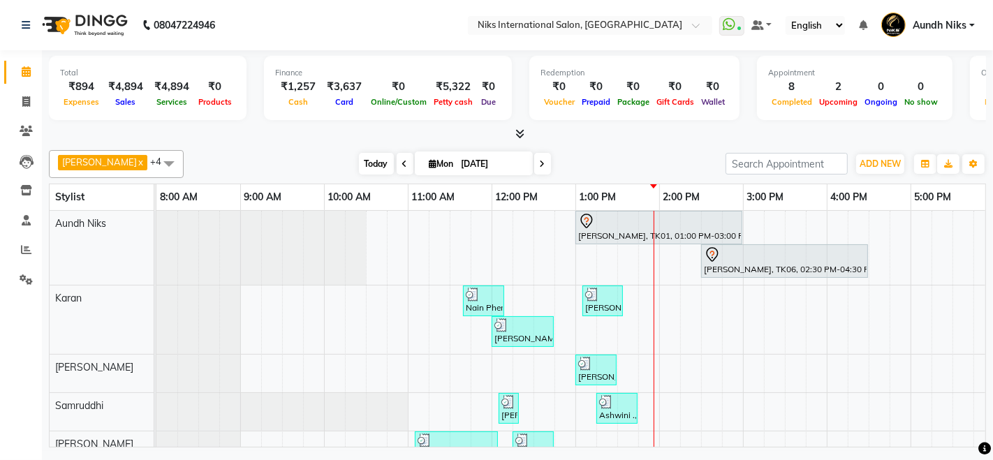
click at [359, 157] on span "Today" at bounding box center [376, 164] width 35 height 22
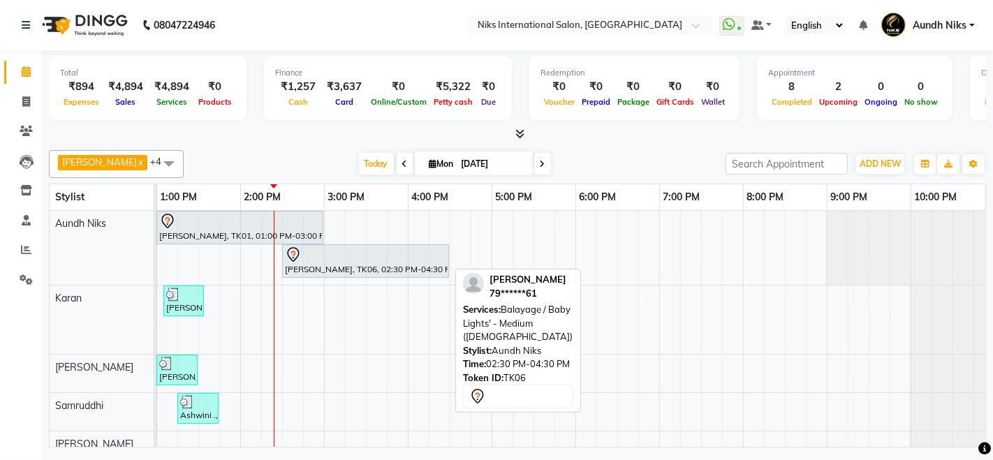
click at [383, 254] on div at bounding box center [365, 255] width 161 height 17
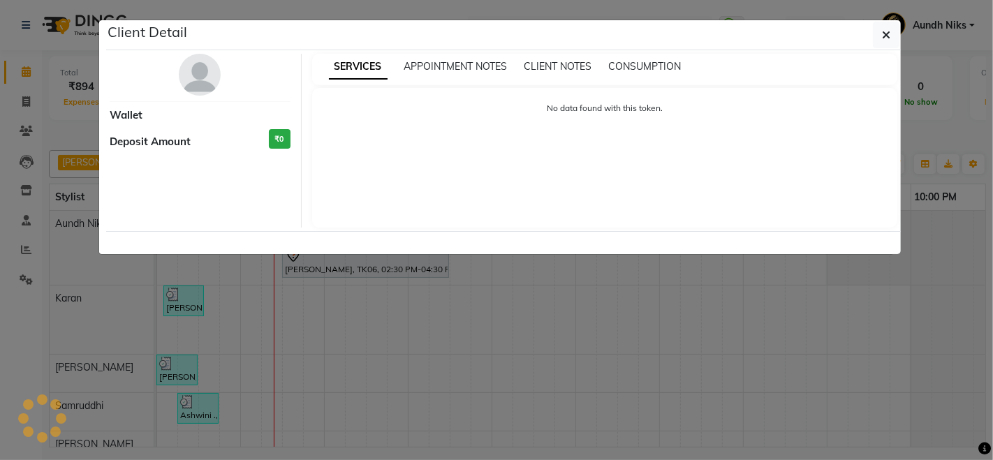
select select "7"
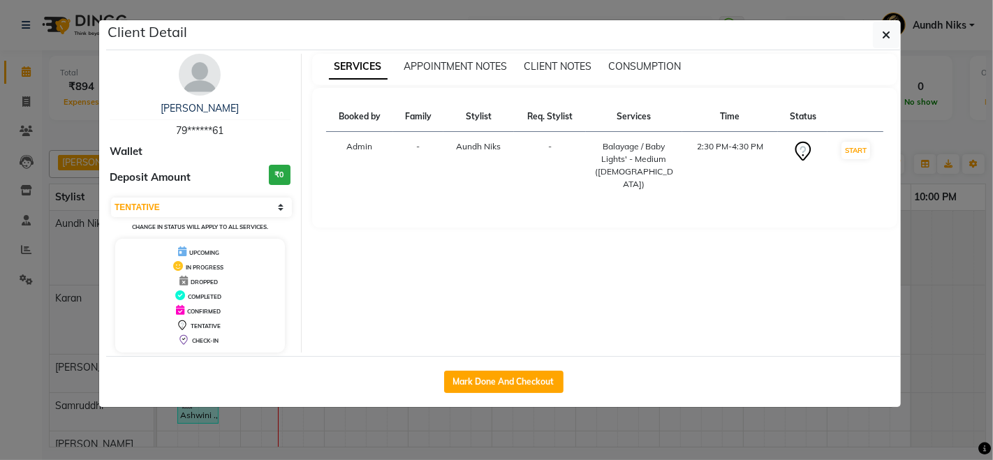
click at [383, 254] on div "SERVICES APPOINTMENT NOTES CLIENT NOTES CONSUMPTION Booked by Family Stylist Re…" at bounding box center [605, 203] width 607 height 299
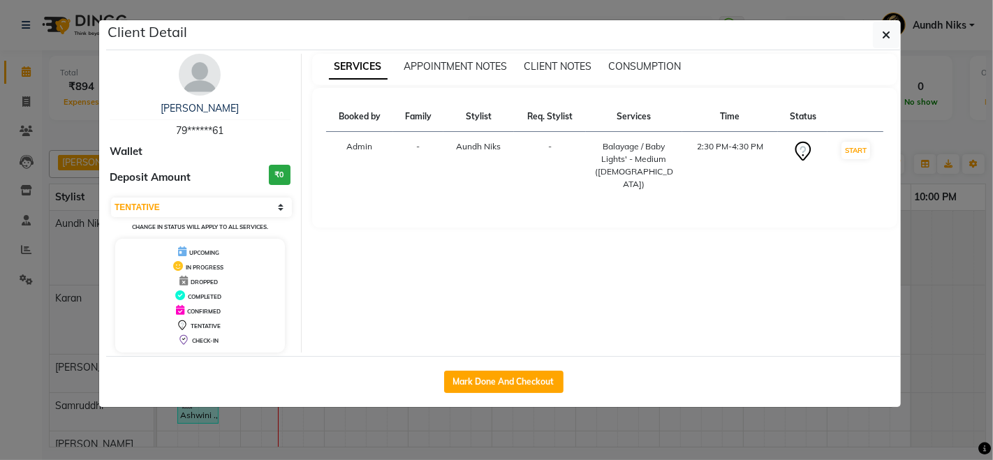
click at [283, 279] on div "UPCOMING IN PROGRESS DROPPED COMPLETED CONFIRMED TENTATIVE CHECK-IN" at bounding box center [200, 296] width 170 height 114
click at [356, 260] on div "SERVICES APPOINTMENT NOTES CLIENT NOTES CONSUMPTION Booked by Family Stylist Re…" at bounding box center [605, 203] width 607 height 299
click at [886, 40] on icon "button" at bounding box center [886, 34] width 8 height 11
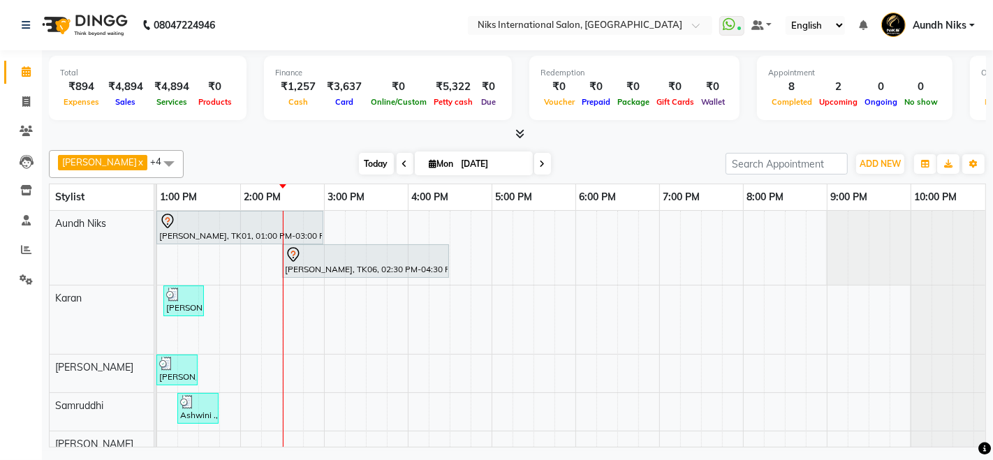
click at [359, 164] on span "Today" at bounding box center [376, 164] width 35 height 22
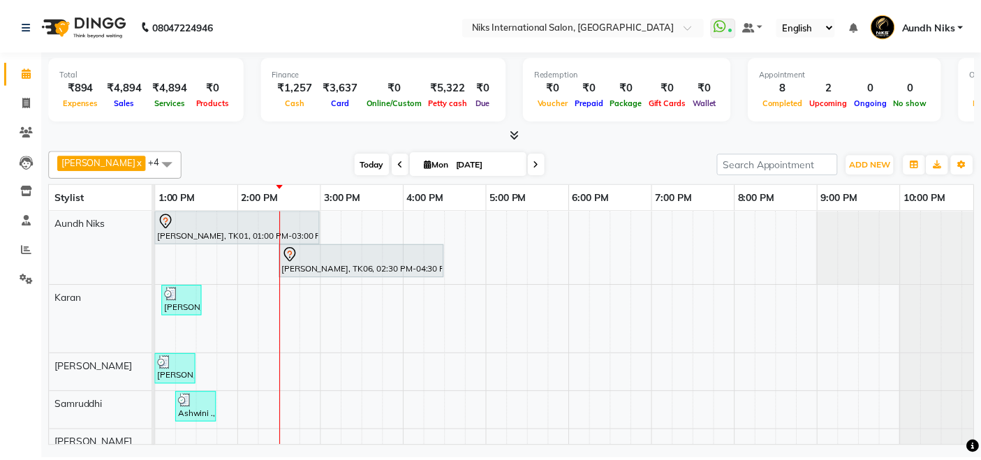
scroll to position [0, 427]
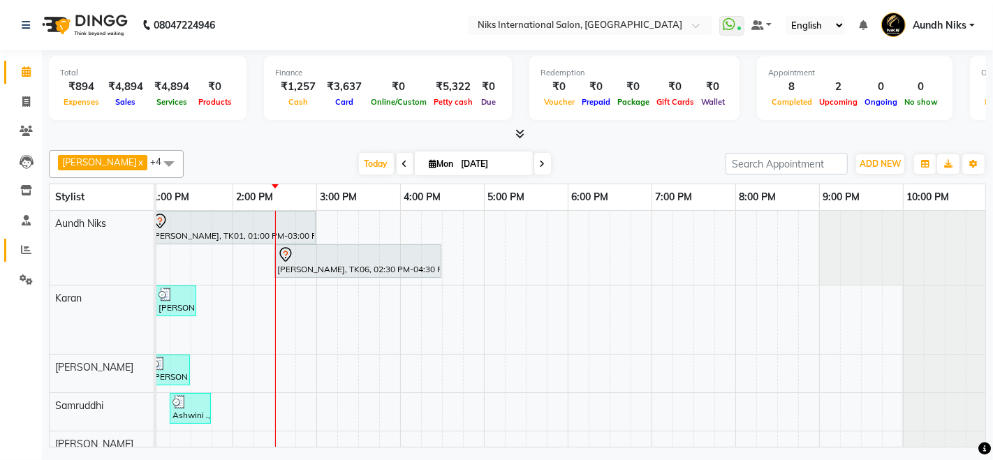
click at [24, 240] on link "Reports" at bounding box center [21, 250] width 34 height 23
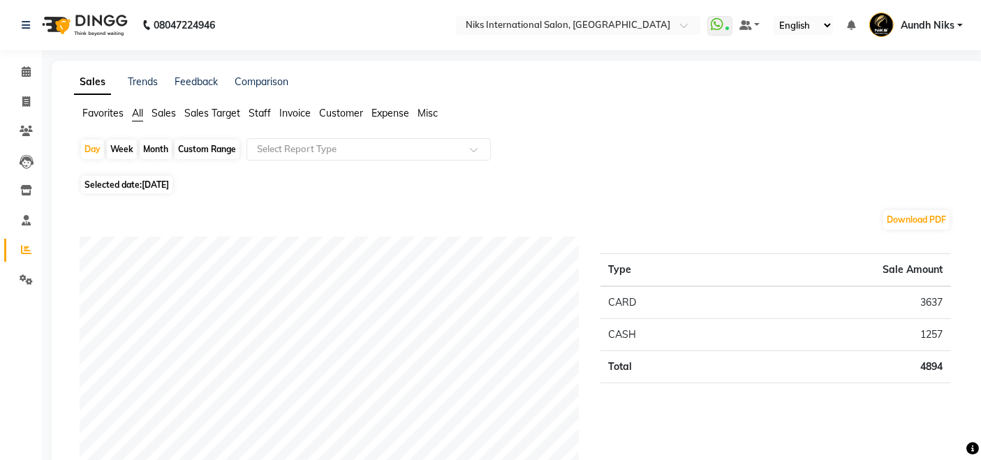
click at [159, 144] on div "Month" at bounding box center [156, 150] width 32 height 20
select select "9"
select select "2025"
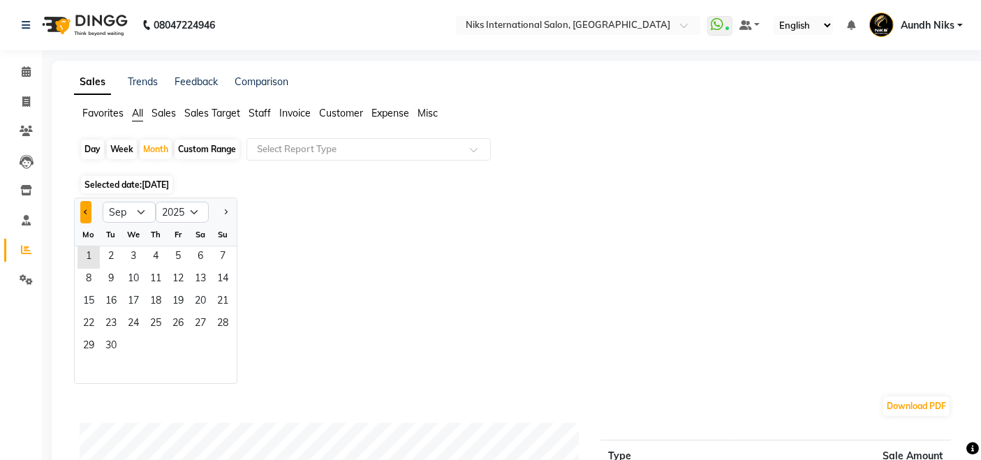
click at [82, 214] on button "Previous month" at bounding box center [85, 212] width 11 height 22
select select "8"
click at [136, 288] on span "6" at bounding box center [133, 280] width 22 height 22
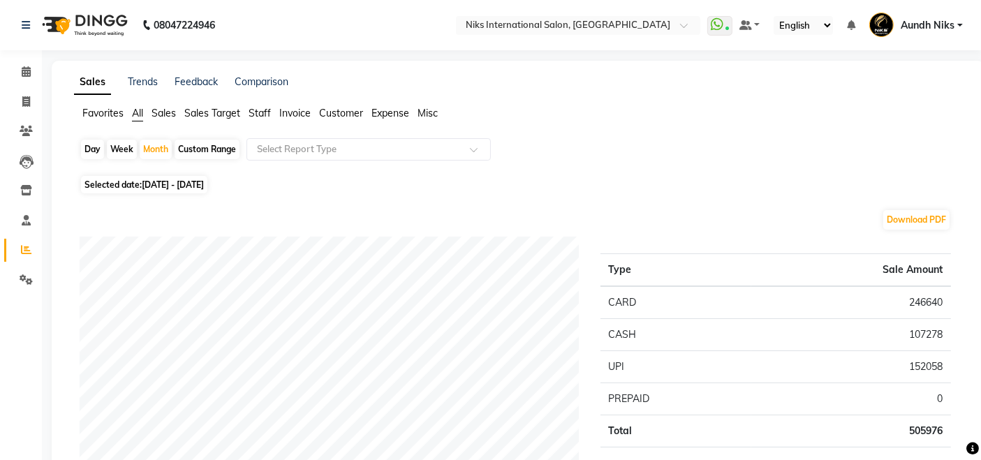
click at [258, 112] on span "Staff" at bounding box center [260, 113] width 22 height 13
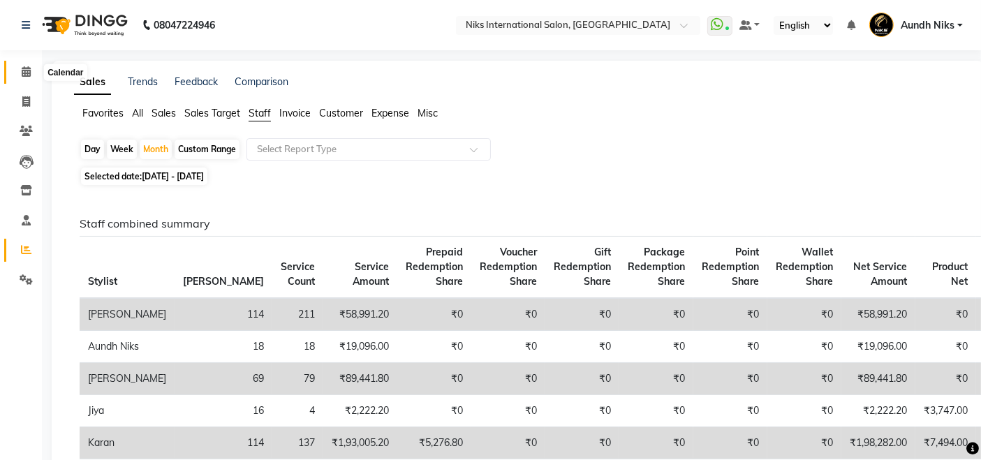
click at [22, 74] on icon at bounding box center [26, 71] width 9 height 10
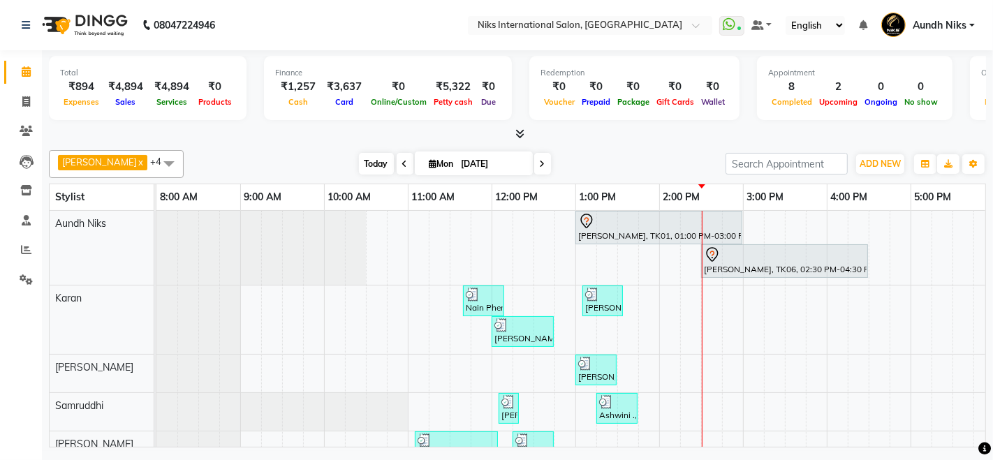
click at [359, 154] on span "Today" at bounding box center [376, 164] width 35 height 22
